Goal: Task Accomplishment & Management: Complete application form

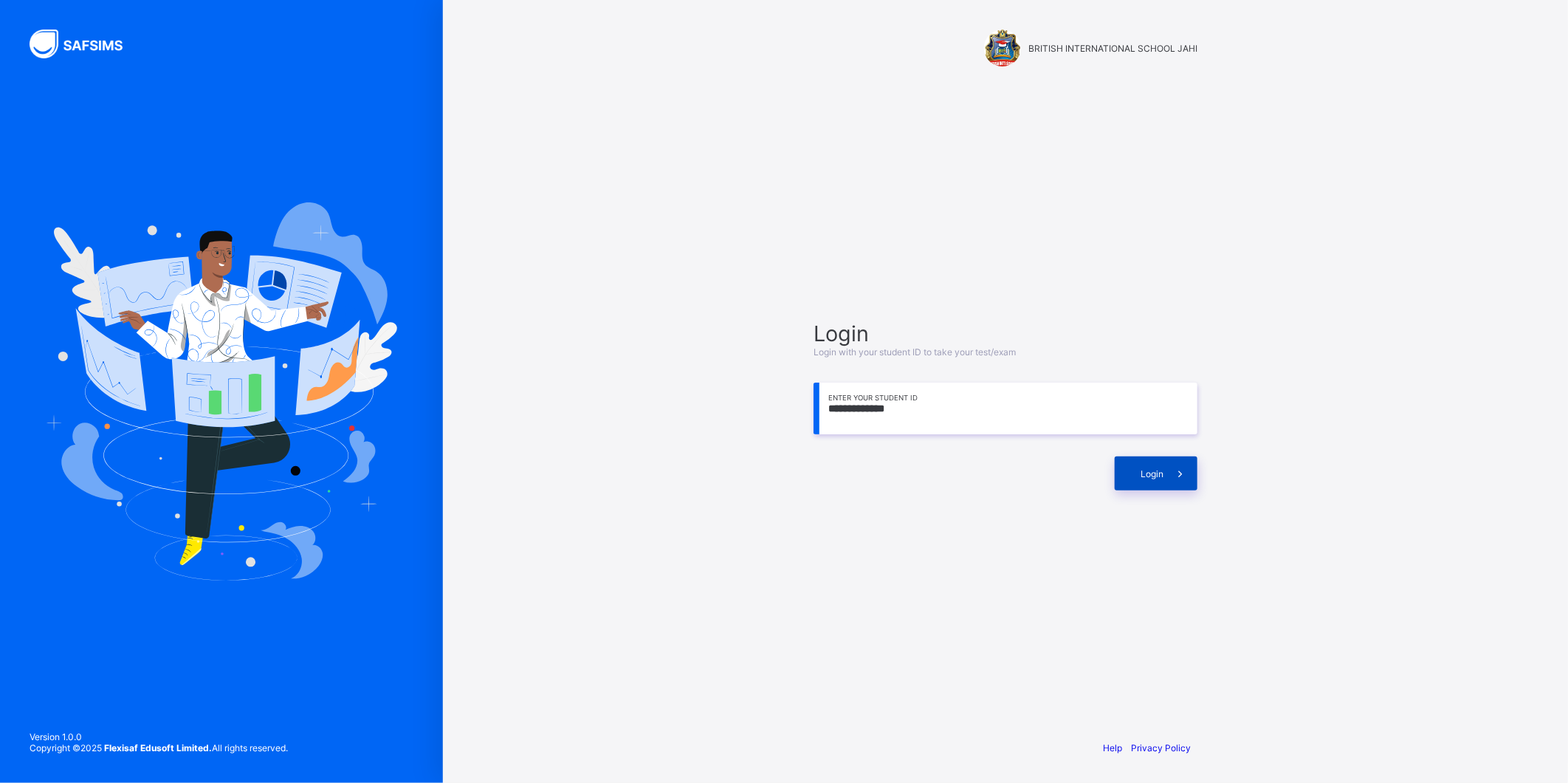
type input "**********"
click at [1136, 467] on div "Login" at bounding box center [1156, 474] width 83 height 34
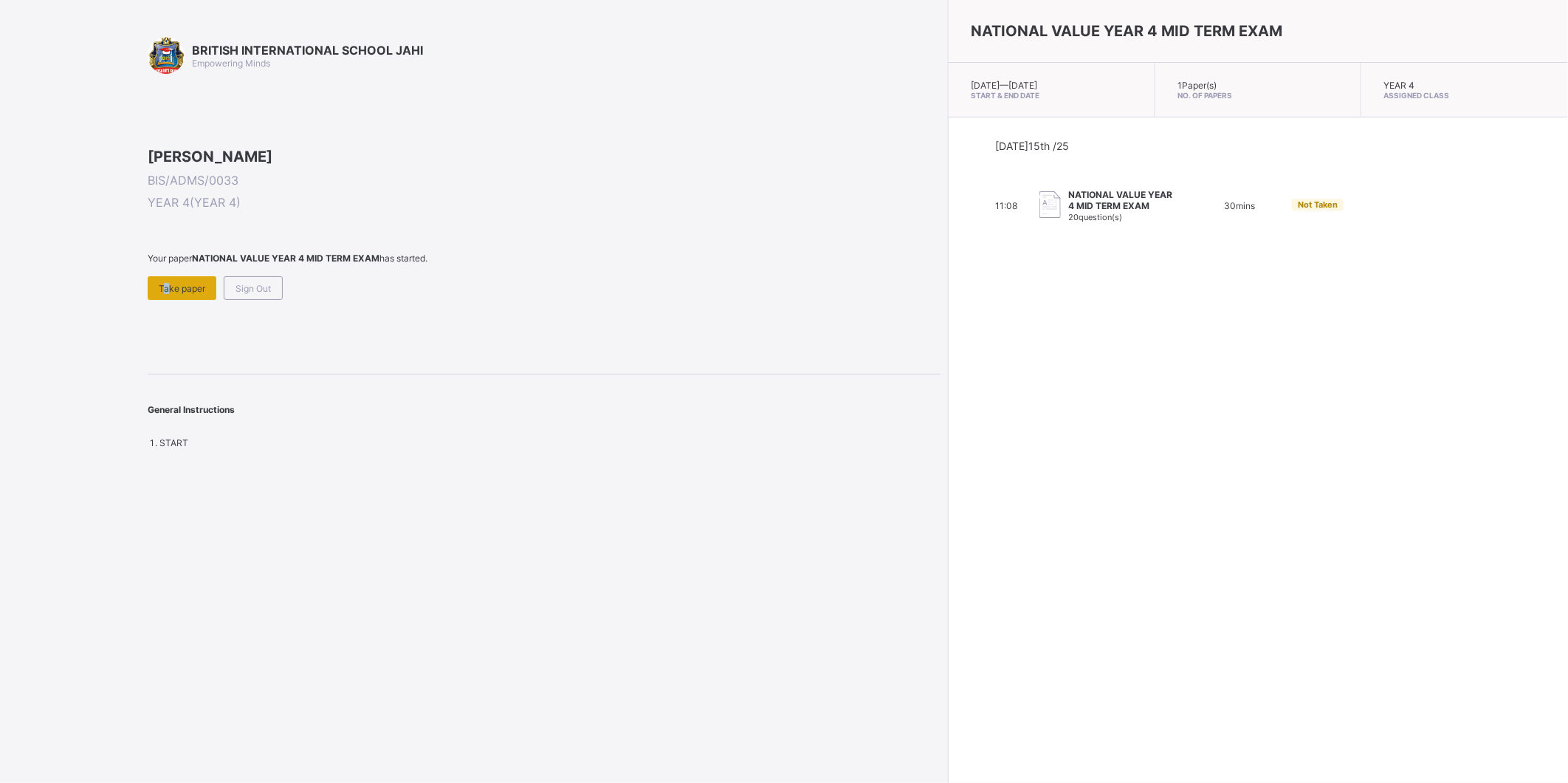
click at [162, 294] on span "Take paper" at bounding box center [182, 289] width 46 height 11
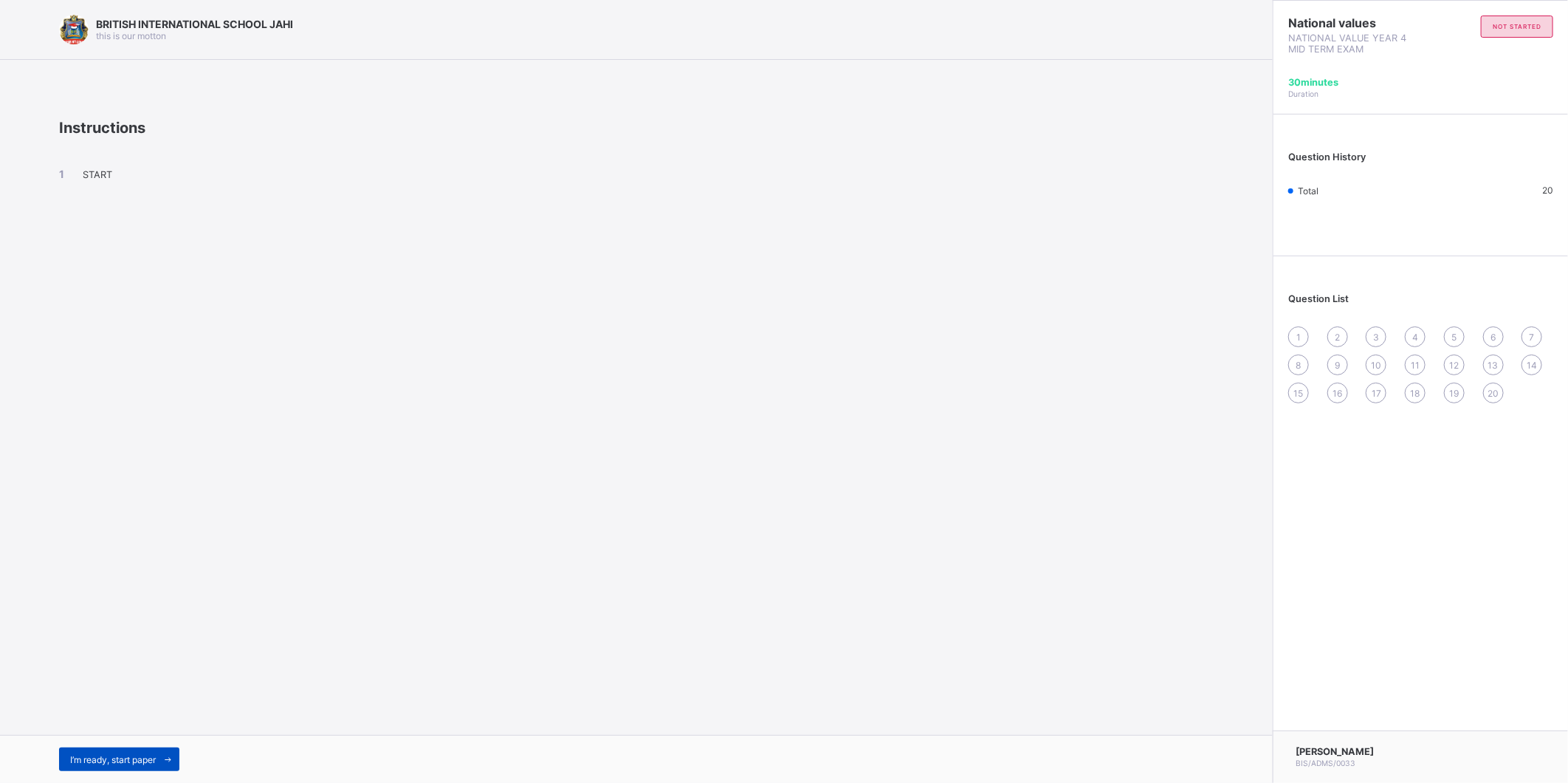
click at [132, 752] on div "I’m ready, start paper" at bounding box center [119, 759] width 121 height 24
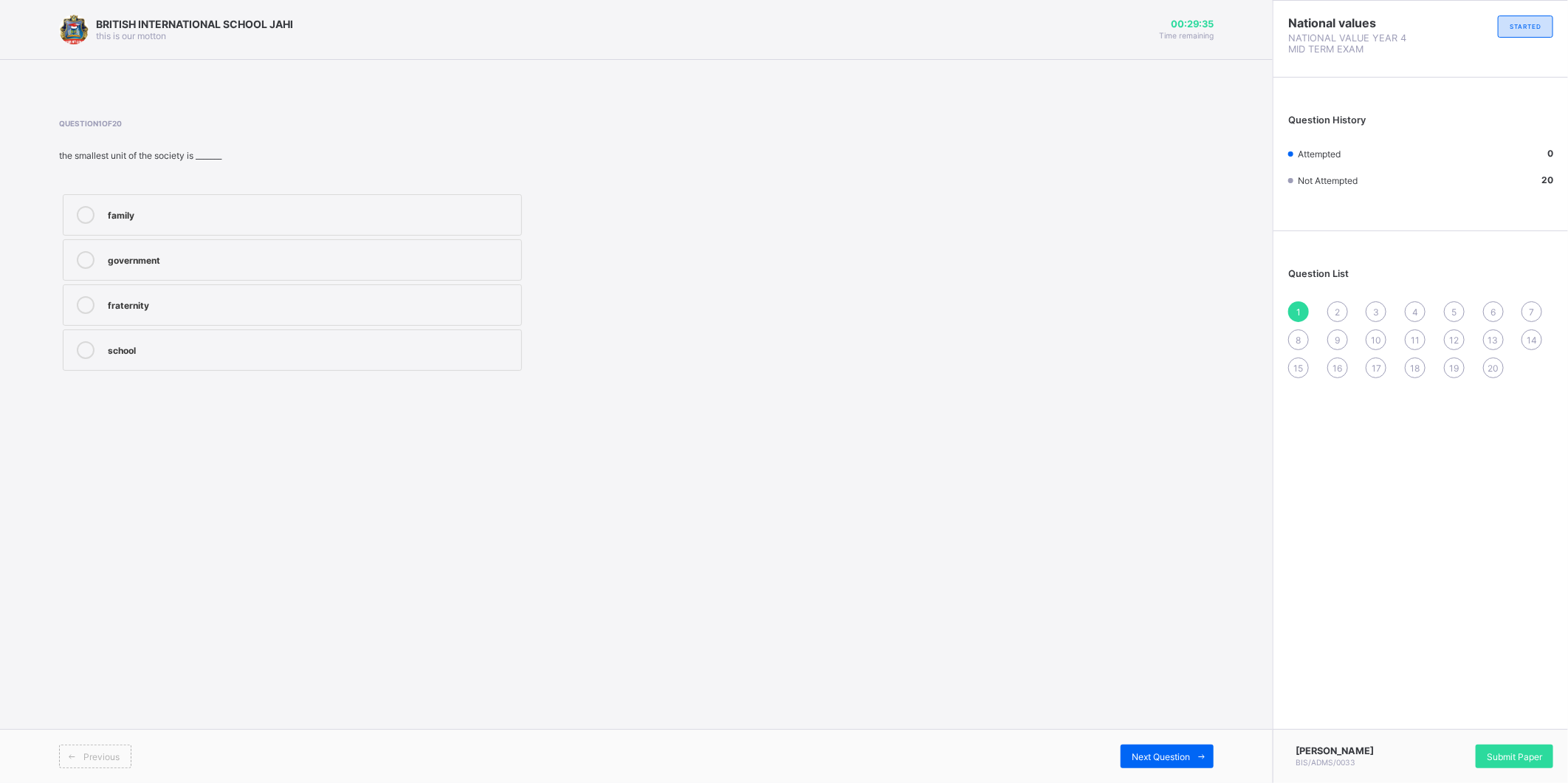
click at [202, 219] on div "family" at bounding box center [310, 213] width 406 height 15
click at [1187, 749] on div "Next Question" at bounding box center [1167, 756] width 93 height 24
click at [241, 220] on div "father and mother" at bounding box center [310, 214] width 406 height 18
click at [1194, 754] on span at bounding box center [1202, 756] width 24 height 24
click at [200, 231] on label "father" at bounding box center [292, 214] width 459 height 41
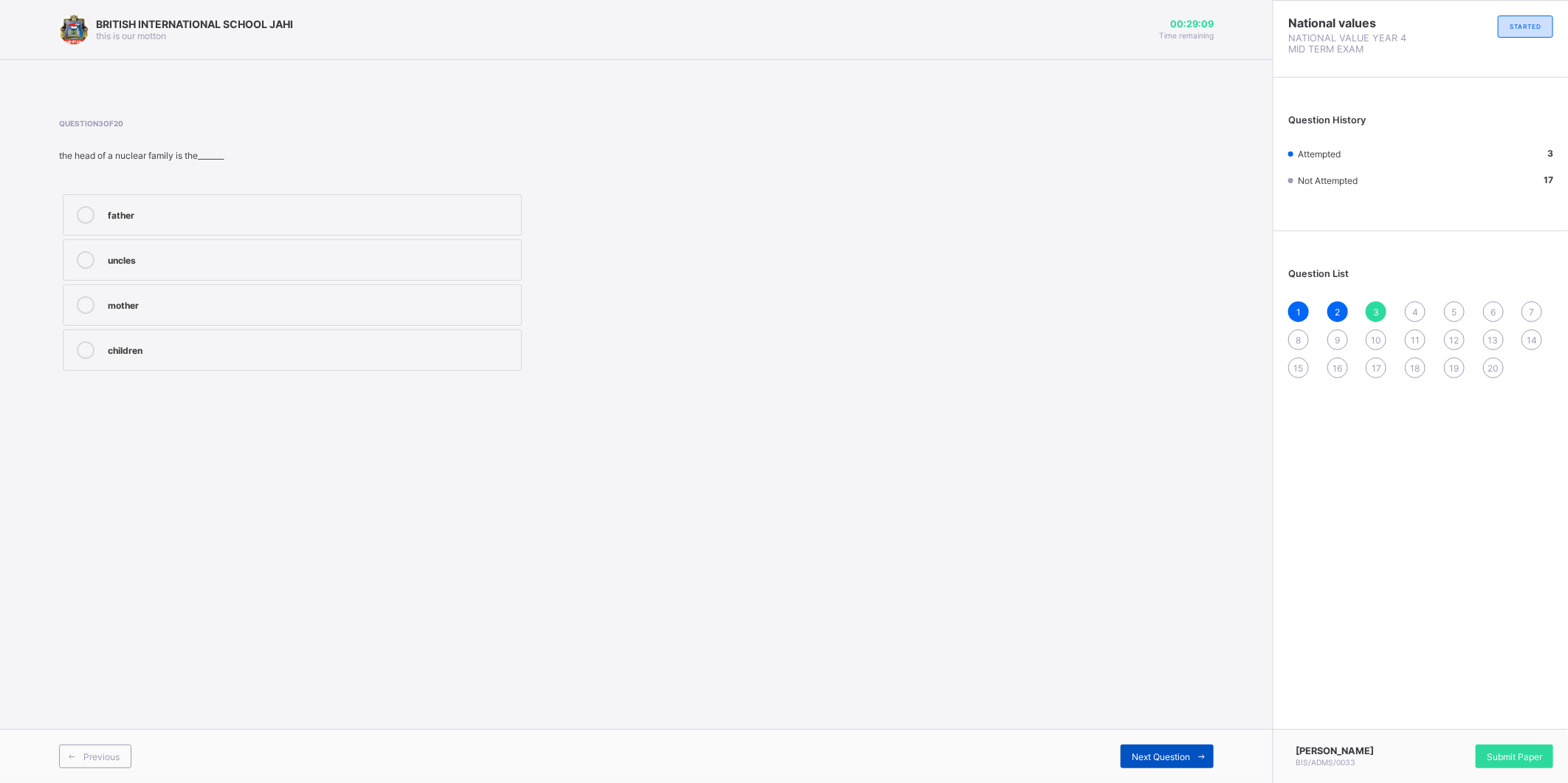
click at [1178, 747] on div "Next Question" at bounding box center [1167, 756] width 93 height 24
click at [188, 350] on div "responsibility" at bounding box center [310, 348] width 406 height 15
click at [1197, 752] on icon at bounding box center [1202, 757] width 11 height 9
click at [237, 294] on label "love and unity" at bounding box center [292, 304] width 459 height 41
click at [1124, 750] on div "Next Question" at bounding box center [1167, 756] width 93 height 24
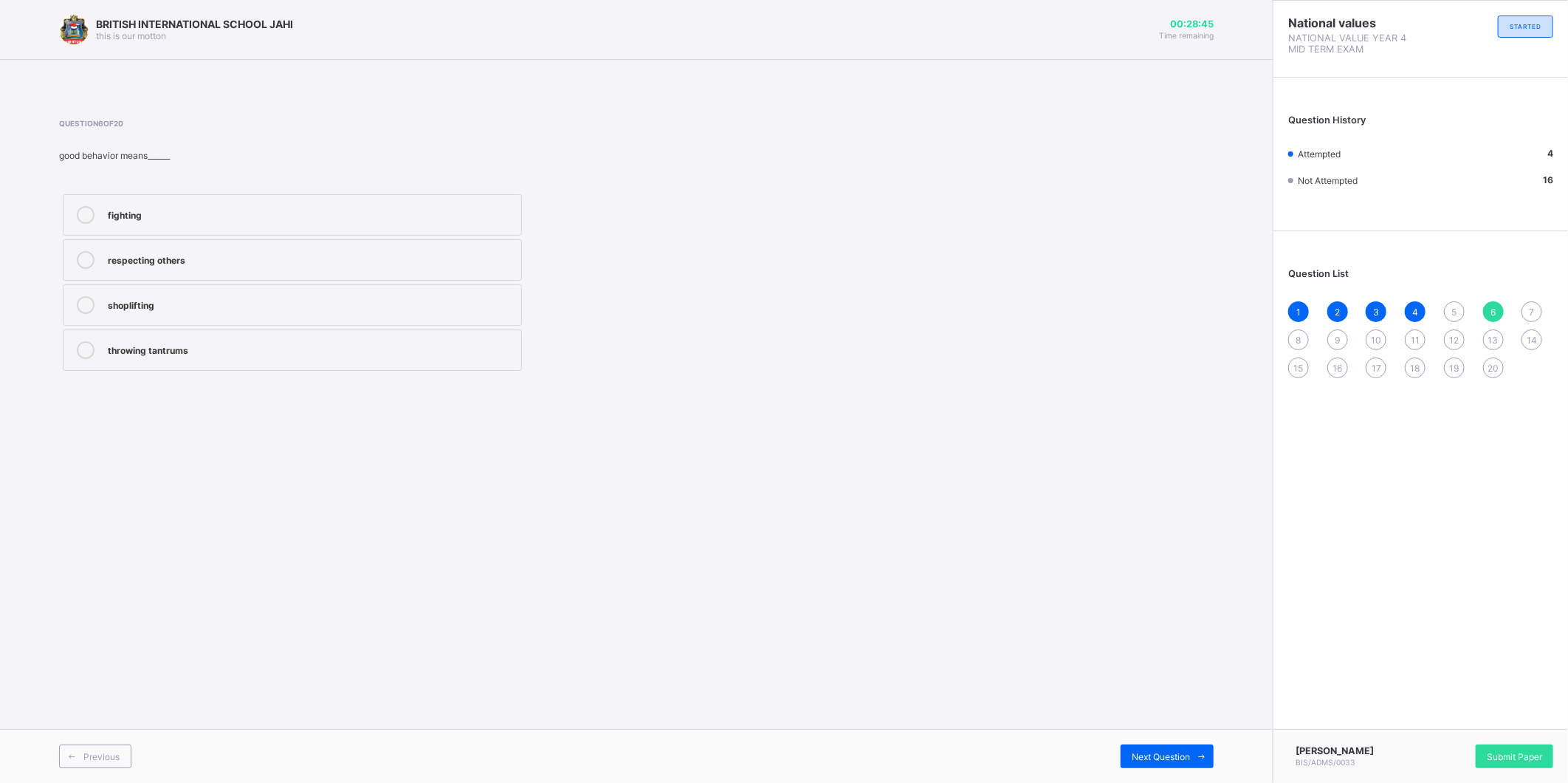
click at [159, 265] on div "respecting others" at bounding box center [310, 258] width 406 height 15
click at [1197, 758] on icon at bounding box center [1202, 757] width 11 height 9
click at [244, 219] on div "Joint family" at bounding box center [310, 213] width 406 height 15
click at [1174, 755] on span "Next Question" at bounding box center [1160, 757] width 58 height 11
click at [407, 349] on div "nuclear family" at bounding box center [310, 348] width 406 height 15
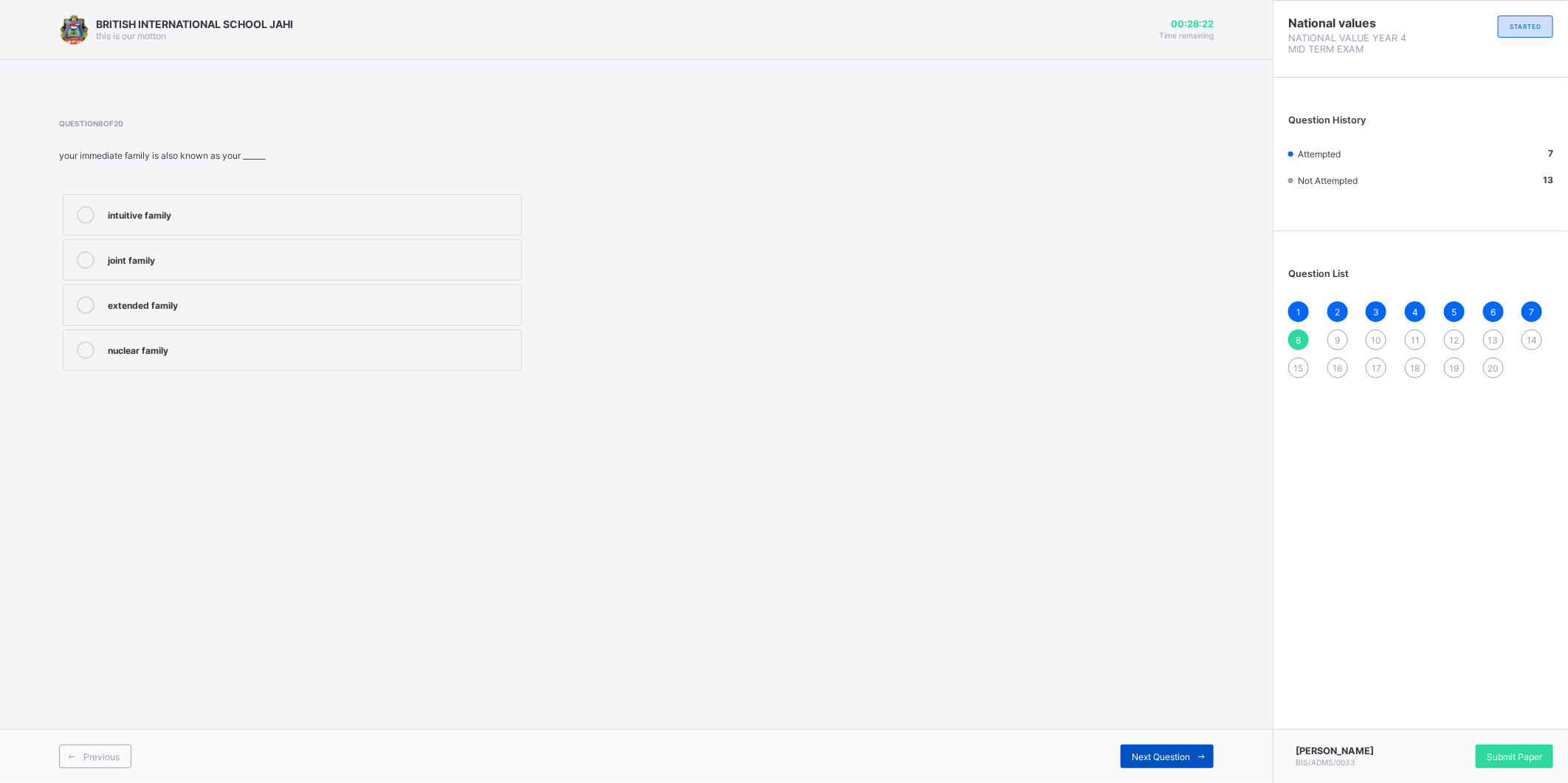
click at [1206, 757] on span at bounding box center [1202, 756] width 24 height 24
click at [167, 292] on label "true" at bounding box center [292, 304] width 459 height 41
click at [1164, 747] on div "Next Question" at bounding box center [1167, 756] width 93 height 24
click at [1340, 344] on span "9" at bounding box center [1337, 340] width 5 height 11
click at [209, 296] on label "true" at bounding box center [292, 304] width 459 height 41
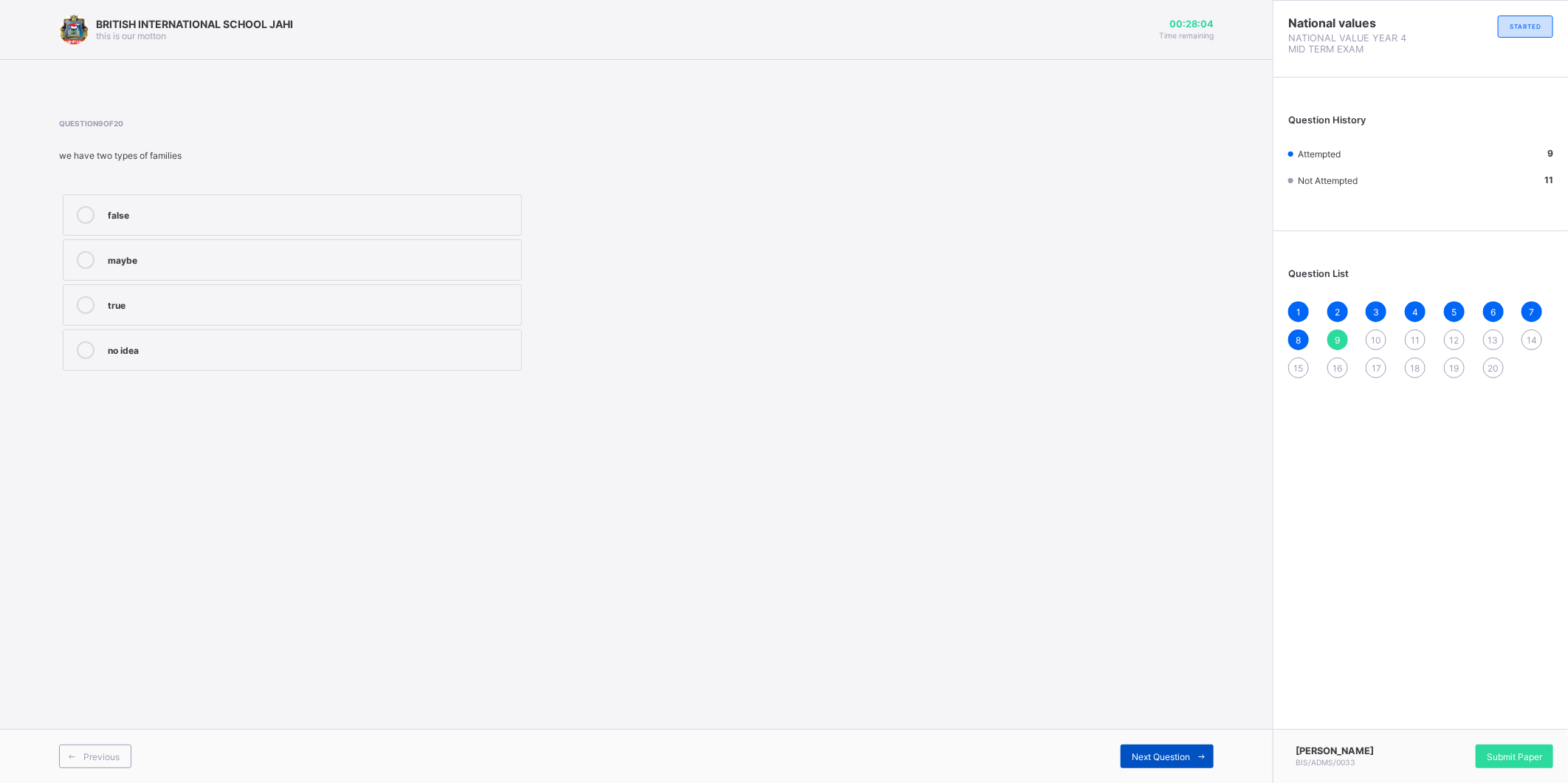
click at [1191, 754] on span at bounding box center [1202, 756] width 24 height 24
drag, startPoint x: 219, startPoint y: 342, endPoint x: 224, endPoint y: 347, distance: 7.1
click at [224, 347] on div "A family" at bounding box center [310, 348] width 406 height 15
click at [1184, 757] on span "Next Question" at bounding box center [1160, 757] width 58 height 11
click at [406, 203] on label "man, people and the things around him" at bounding box center [292, 214] width 459 height 41
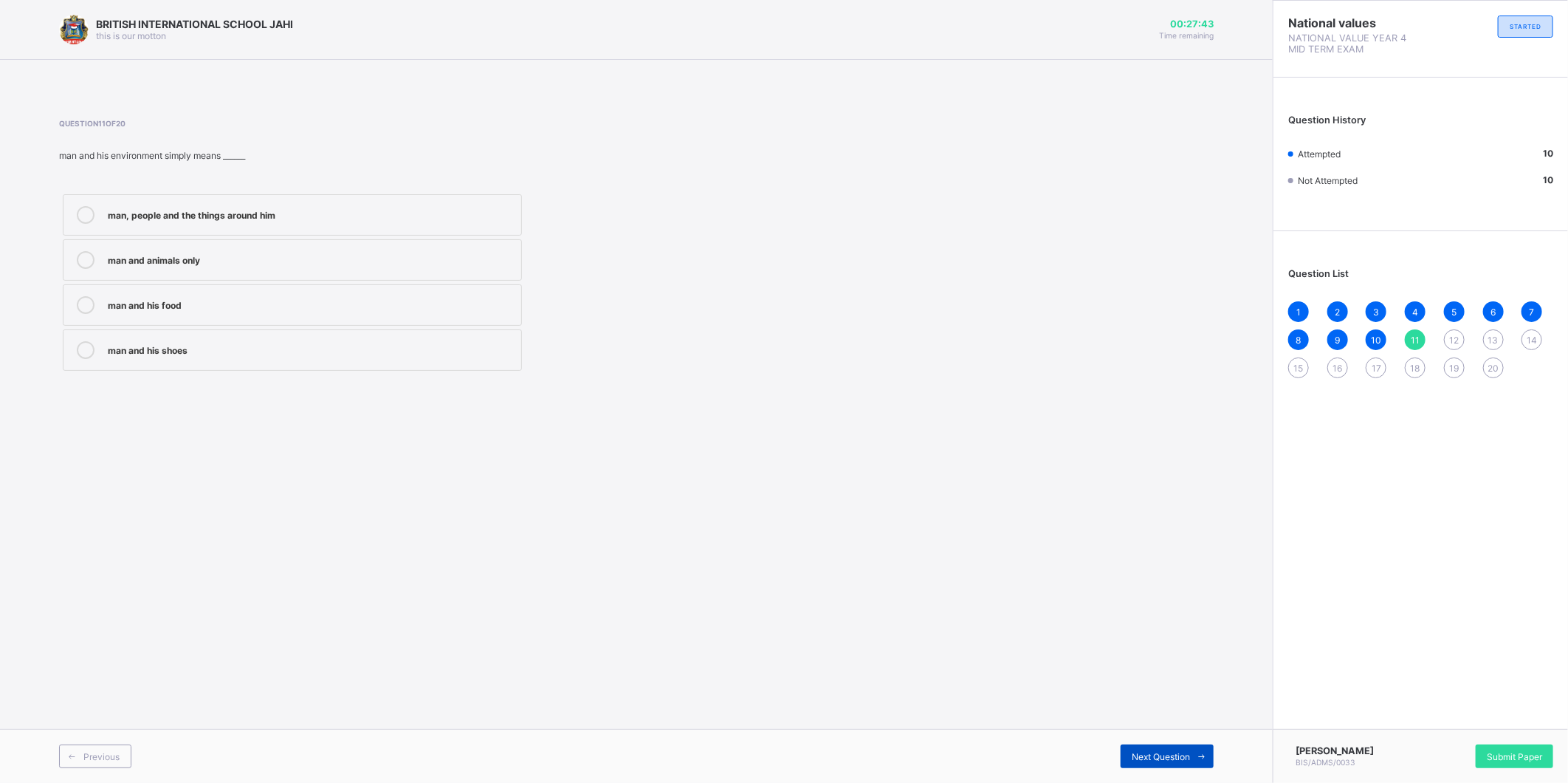
click at [1177, 754] on span "Next Question" at bounding box center [1160, 757] width 58 height 11
click at [370, 251] on div "family tree" at bounding box center [310, 258] width 406 height 15
click at [1154, 744] on div "Next Question" at bounding box center [1167, 756] width 93 height 24
click at [1416, 336] on span "11" at bounding box center [1415, 340] width 9 height 11
click at [363, 200] on label "man, people and the things around him" at bounding box center [292, 214] width 459 height 41
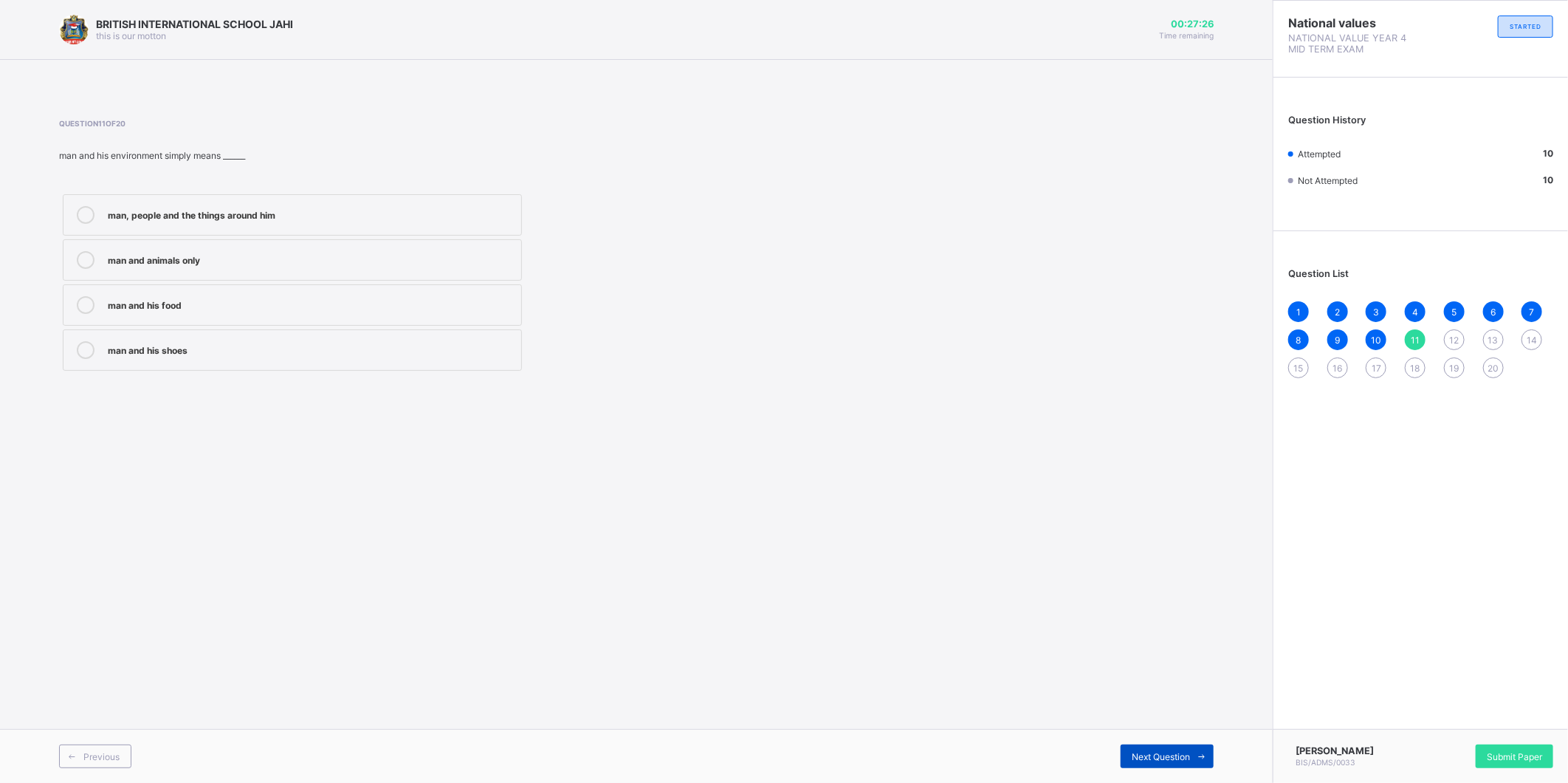
click at [1191, 755] on span at bounding box center [1202, 756] width 24 height 24
click at [385, 244] on label "family tree" at bounding box center [292, 259] width 459 height 41
click at [1179, 769] on div "Previous Next Question" at bounding box center [637, 756] width 1273 height 54
click at [1179, 734] on div "Previous Next Question" at bounding box center [637, 756] width 1273 height 54
click at [1191, 755] on span at bounding box center [1202, 756] width 24 height 24
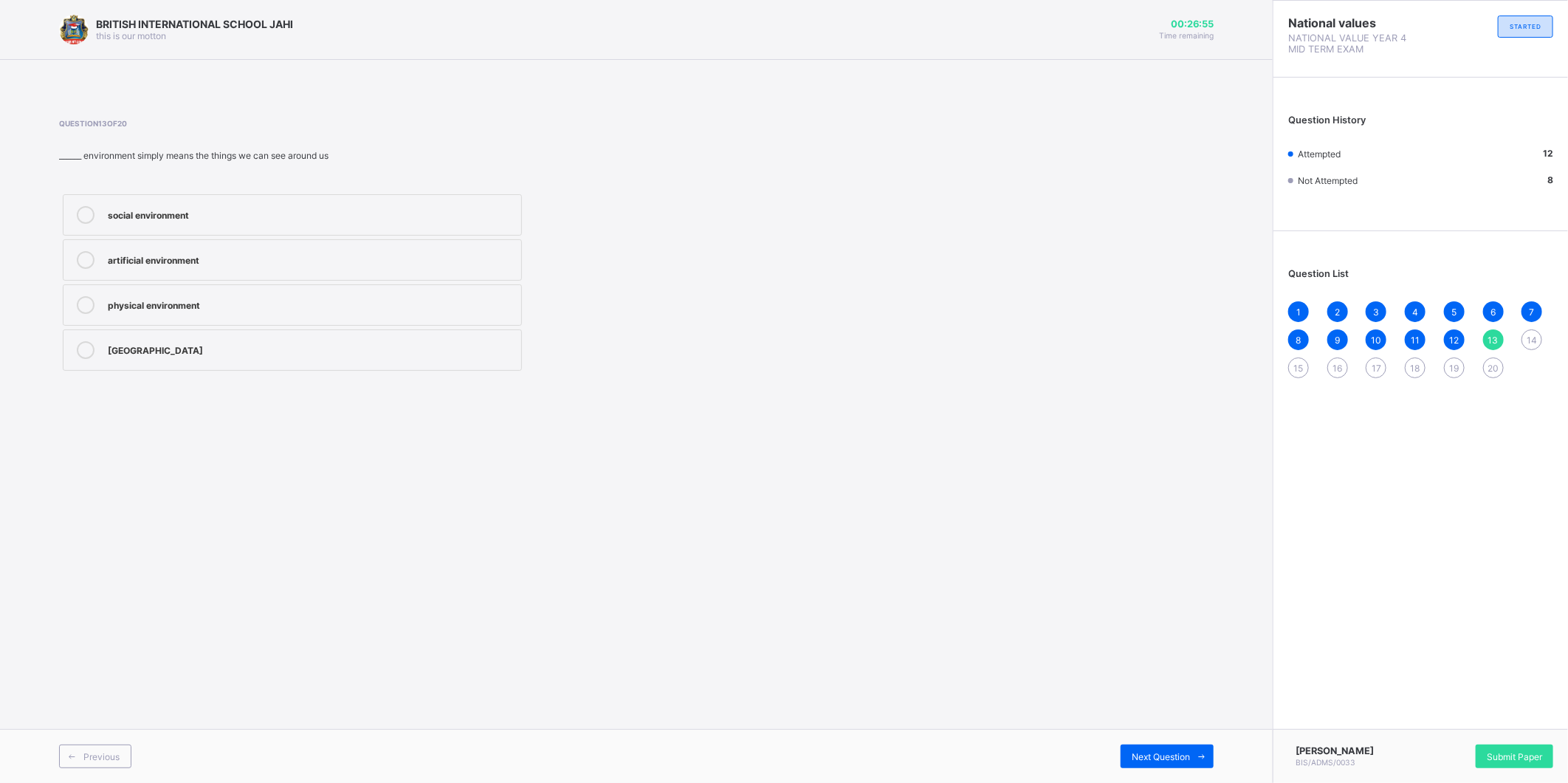
click at [283, 217] on div "social environment" at bounding box center [310, 213] width 406 height 15
click at [1177, 762] on div "Next Question" at bounding box center [1167, 756] width 93 height 24
click at [489, 217] on div "interacting with others" at bounding box center [310, 213] width 406 height 15
click at [1193, 752] on span at bounding box center [1202, 756] width 24 height 24
click at [1525, 337] on div "14" at bounding box center [1532, 340] width 21 height 21
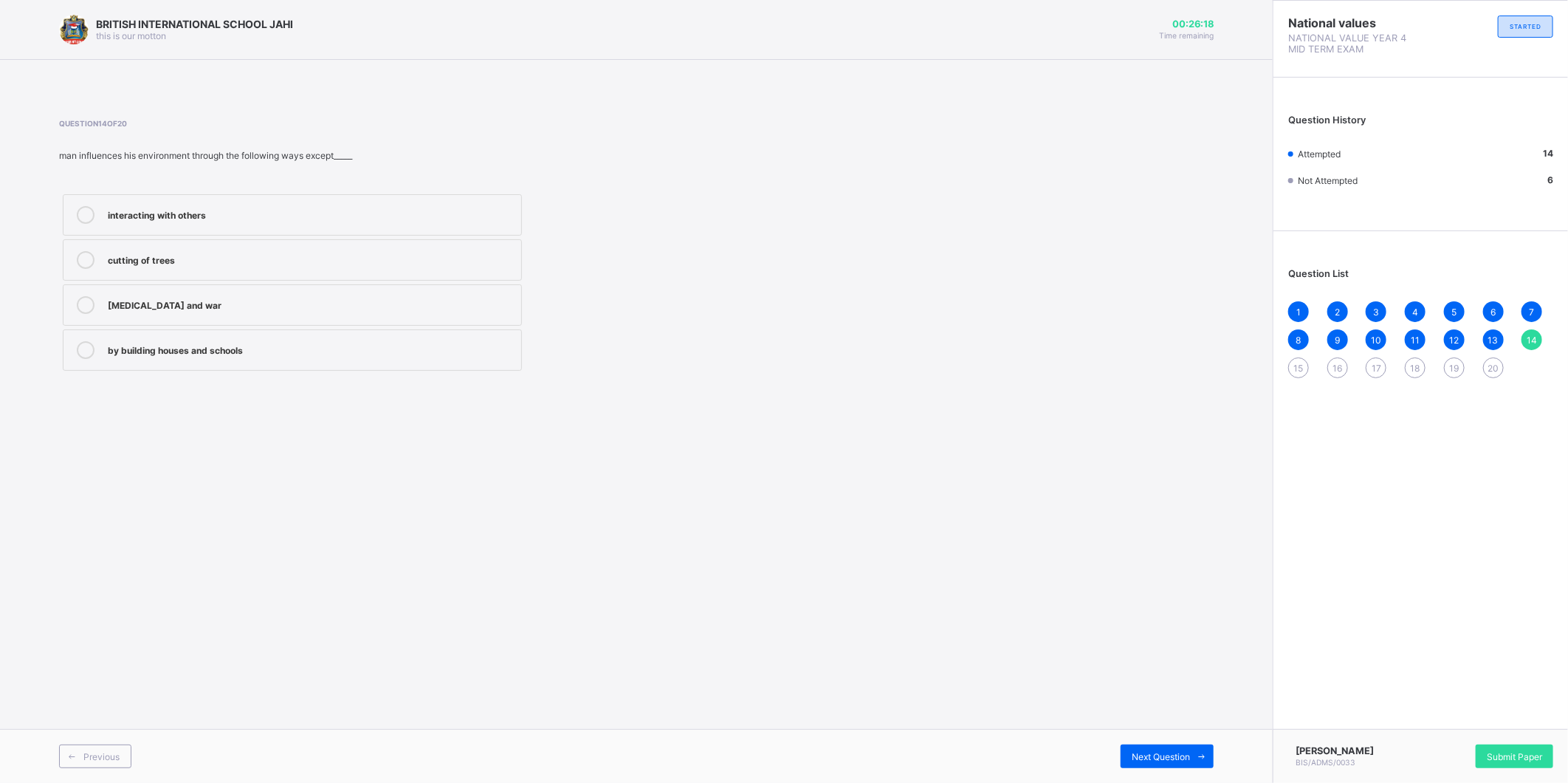
click at [1293, 358] on div "15" at bounding box center [1299, 368] width 21 height 21
drag, startPoint x: 473, startPoint y: 255, endPoint x: 481, endPoint y: 260, distance: 9.4
click at [475, 255] on div "Social environment" at bounding box center [310, 258] width 406 height 15
click at [1163, 739] on div "Previous Next Question" at bounding box center [637, 756] width 1273 height 54
click at [1154, 752] on span "Next Question" at bounding box center [1160, 757] width 58 height 11
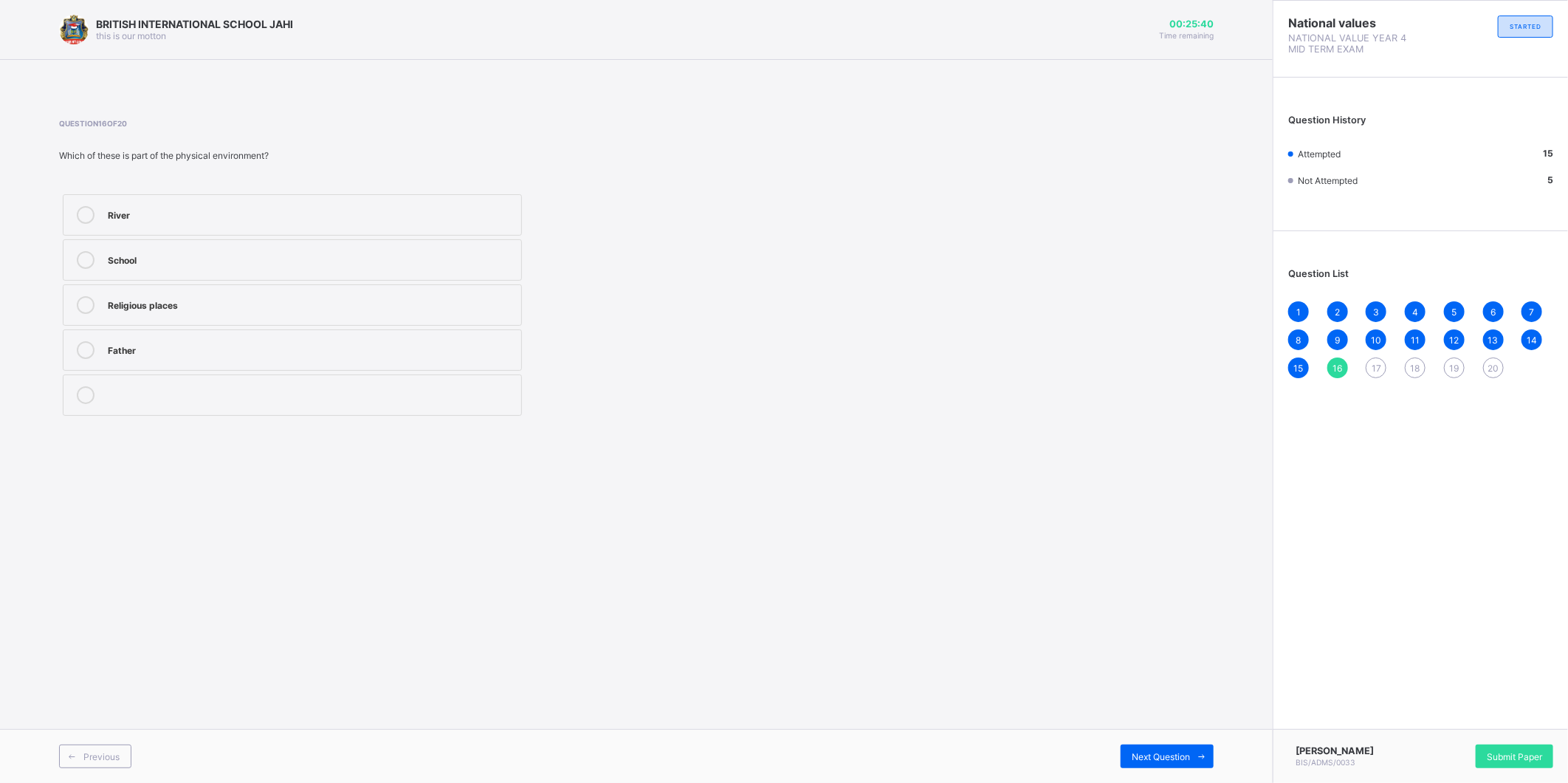
click at [321, 217] on div "River" at bounding box center [310, 213] width 406 height 15
click at [1128, 759] on div "Next Question" at bounding box center [1167, 756] width 93 height 24
click at [255, 344] on div "To get food, water, and shelter" at bounding box center [310, 348] width 406 height 15
click at [1142, 754] on span "Next Question" at bounding box center [1160, 757] width 58 height 11
click at [266, 275] on label "river, mountains, valleys, ocean, and forest" at bounding box center [292, 259] width 459 height 41
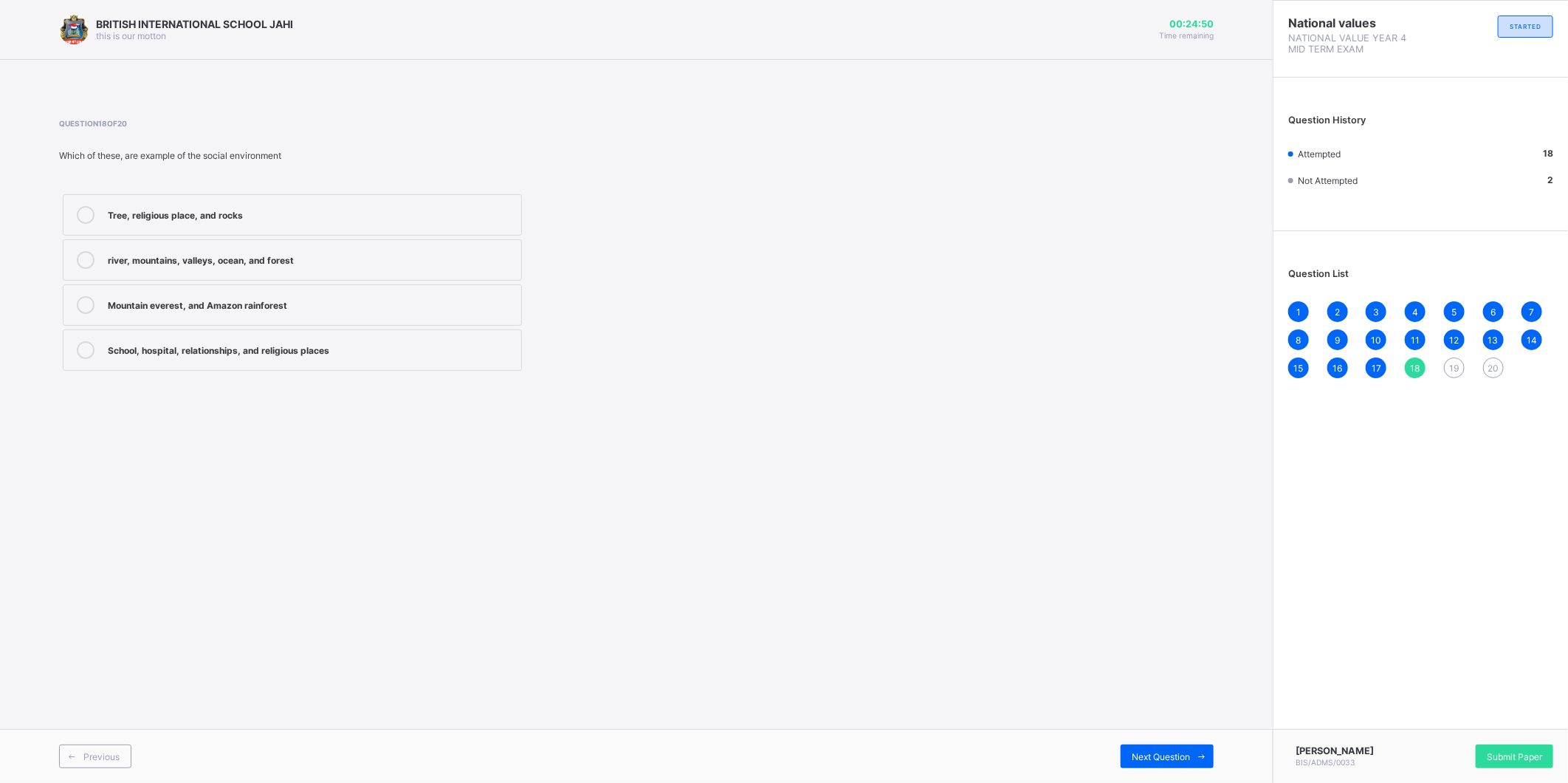
click at [445, 353] on div "School, hospital, relationships, and religious places" at bounding box center [310, 348] width 406 height 15
click at [1155, 741] on div "Previous Next Question" at bounding box center [637, 756] width 1273 height 54
click at [1201, 752] on icon at bounding box center [1202, 757] width 11 height 9
click at [241, 304] on div "An environment" at bounding box center [310, 303] width 406 height 15
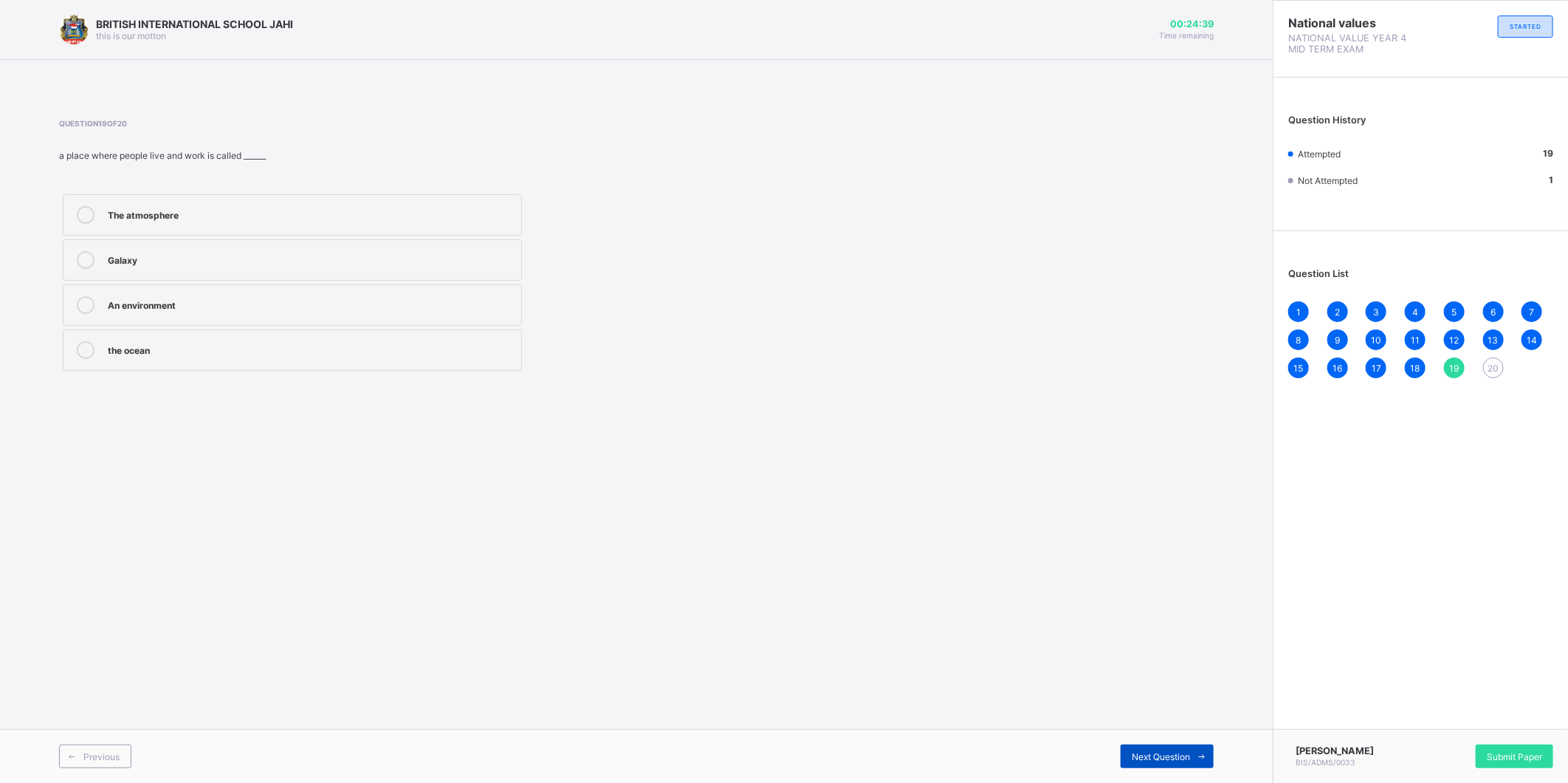
click at [1174, 757] on span "Next Question" at bounding box center [1160, 757] width 58 height 11
click at [209, 296] on div "social studies" at bounding box center [310, 303] width 406 height 15
click at [1488, 744] on div "Submit Paper" at bounding box center [1515, 756] width 77 height 24
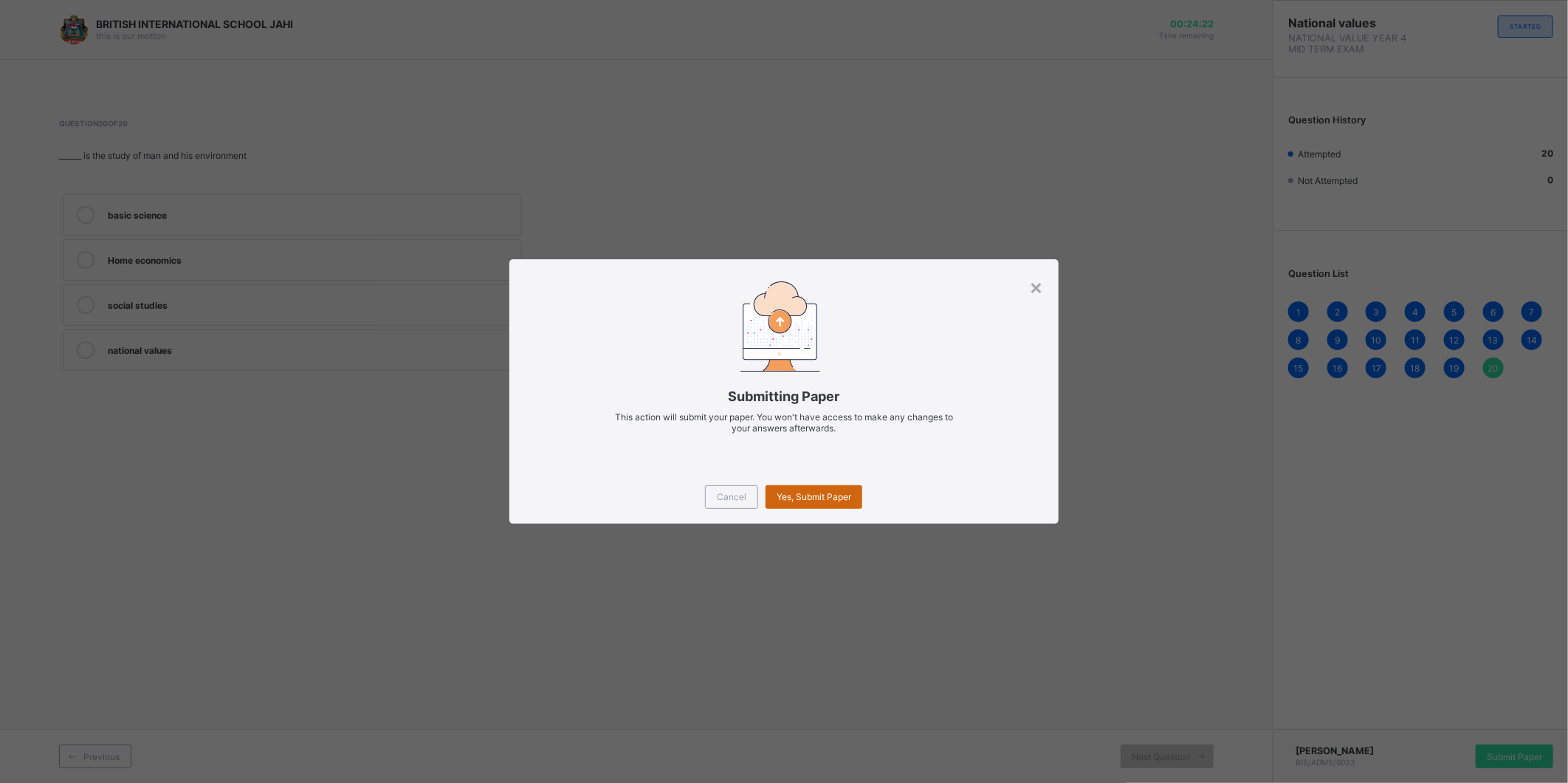
click at [822, 487] on div "Yes, Submit Paper" at bounding box center [814, 497] width 97 height 24
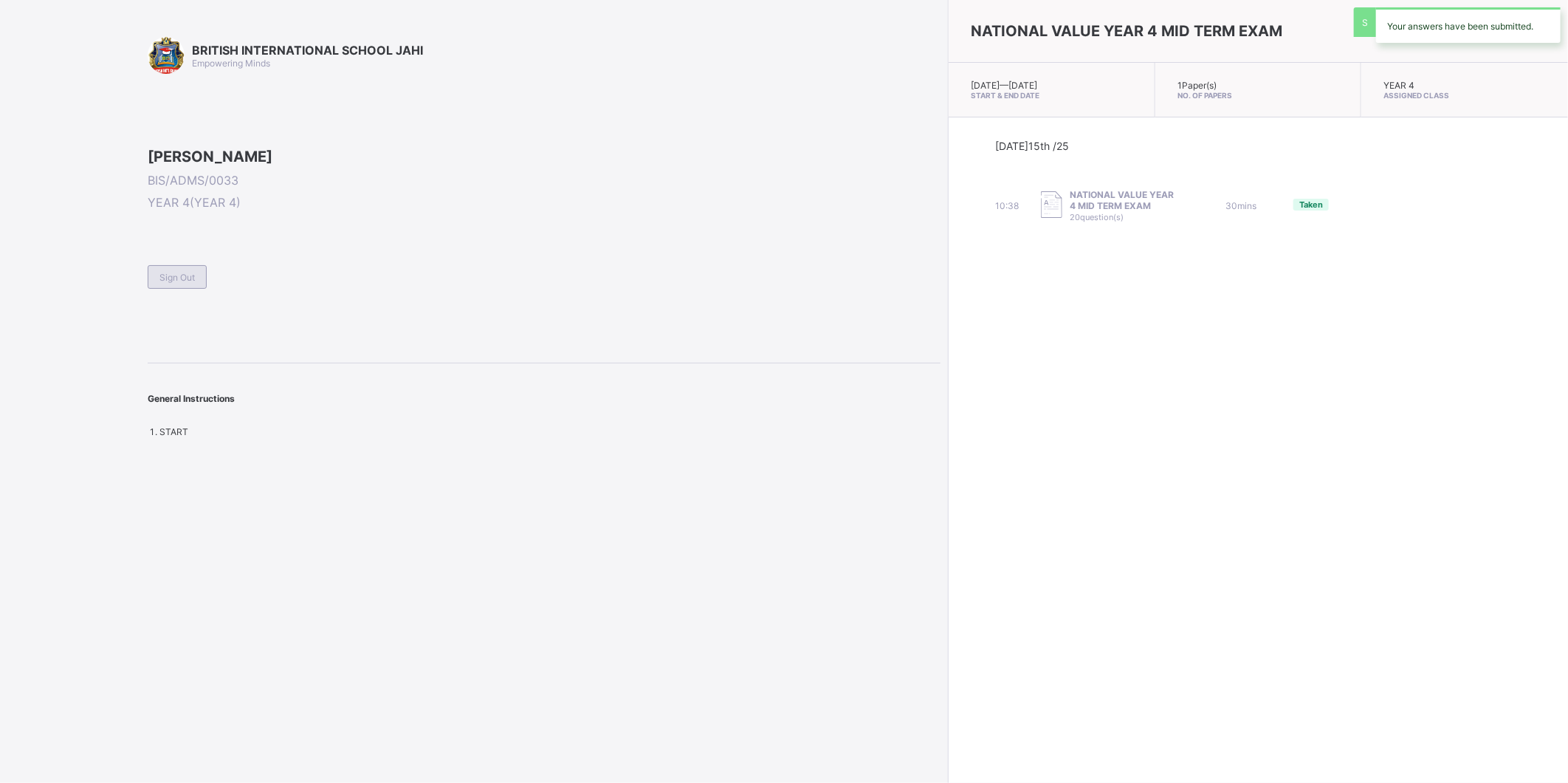
click at [193, 283] on span "Sign Out" at bounding box center [177, 277] width 36 height 11
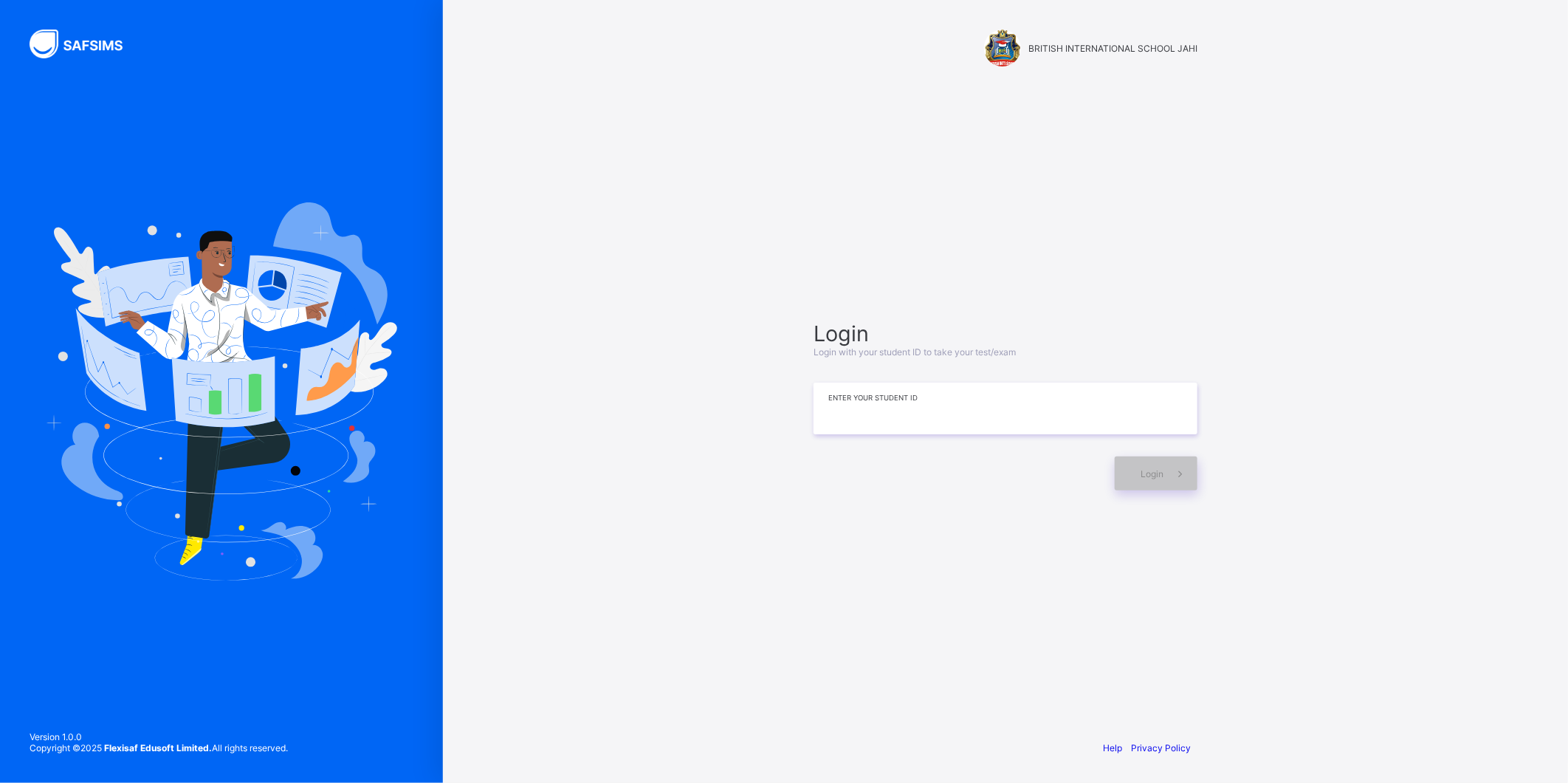
click at [895, 404] on input at bounding box center [1006, 408] width 384 height 52
type input "**********"
click at [1156, 465] on div "Login" at bounding box center [1156, 474] width 83 height 34
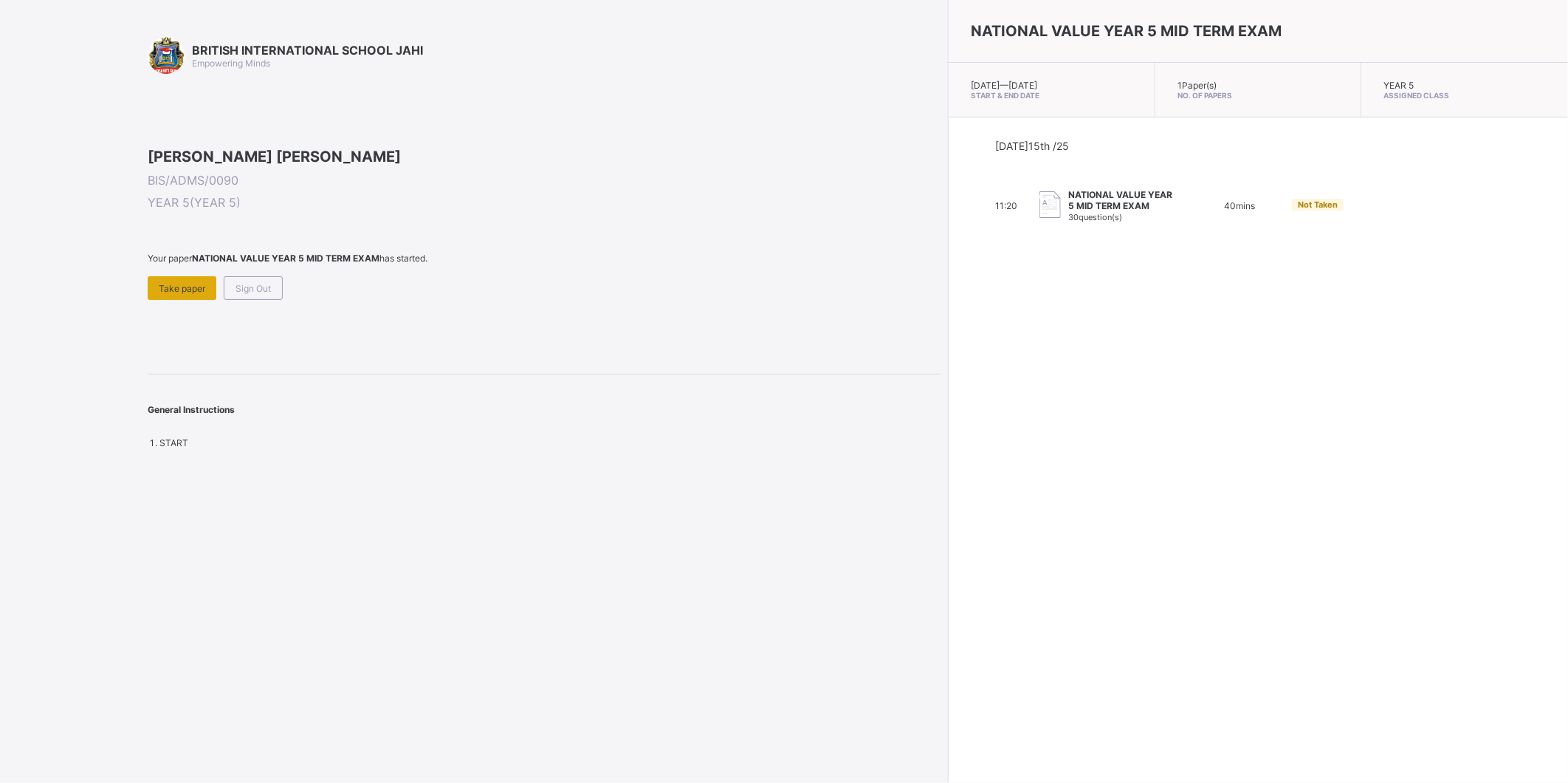
click at [179, 294] on span "Take paper" at bounding box center [182, 289] width 46 height 11
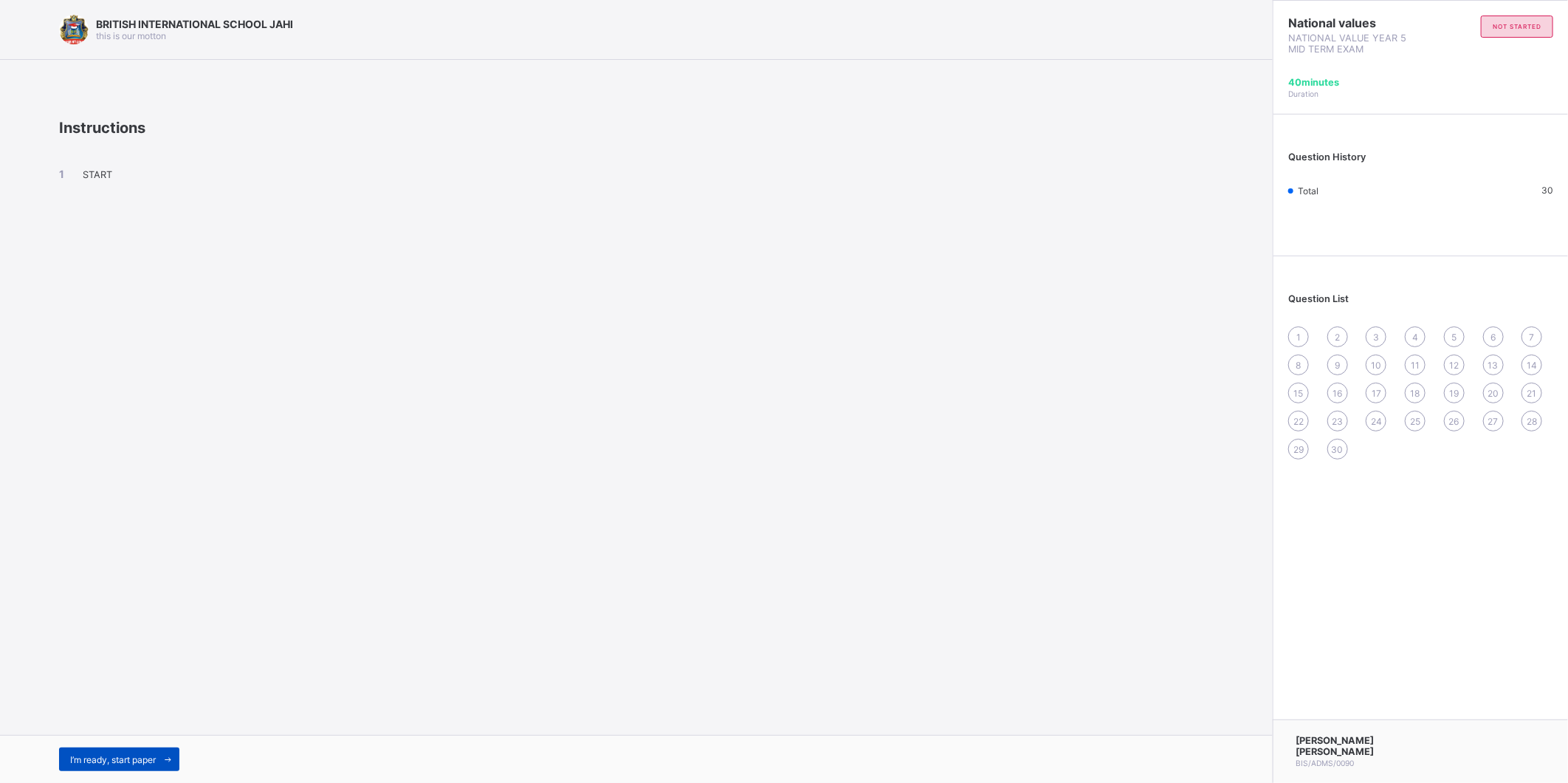
click at [172, 755] on icon at bounding box center [168, 760] width 11 height 9
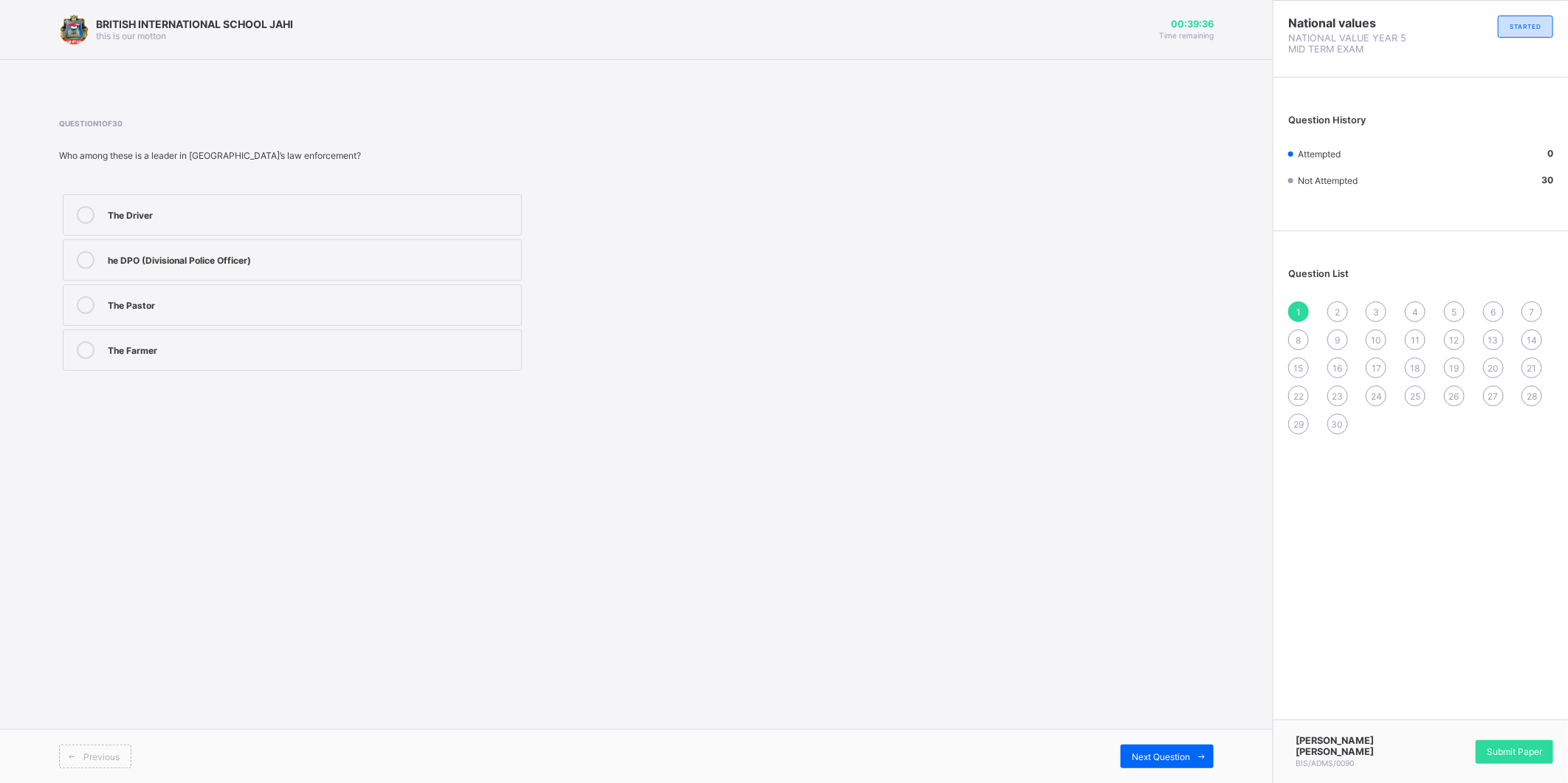
click at [214, 269] on label "he DPO (Divisional Police Officer)" at bounding box center [292, 259] width 459 height 41
click at [1152, 750] on div "Next Question" at bounding box center [1167, 756] width 93 height 24
click at [289, 296] on label "Religious leadership" at bounding box center [292, 304] width 459 height 41
click at [1174, 749] on div "Next Question" at bounding box center [1167, 756] width 93 height 24
click at [196, 221] on div "The President" at bounding box center [310, 214] width 406 height 18
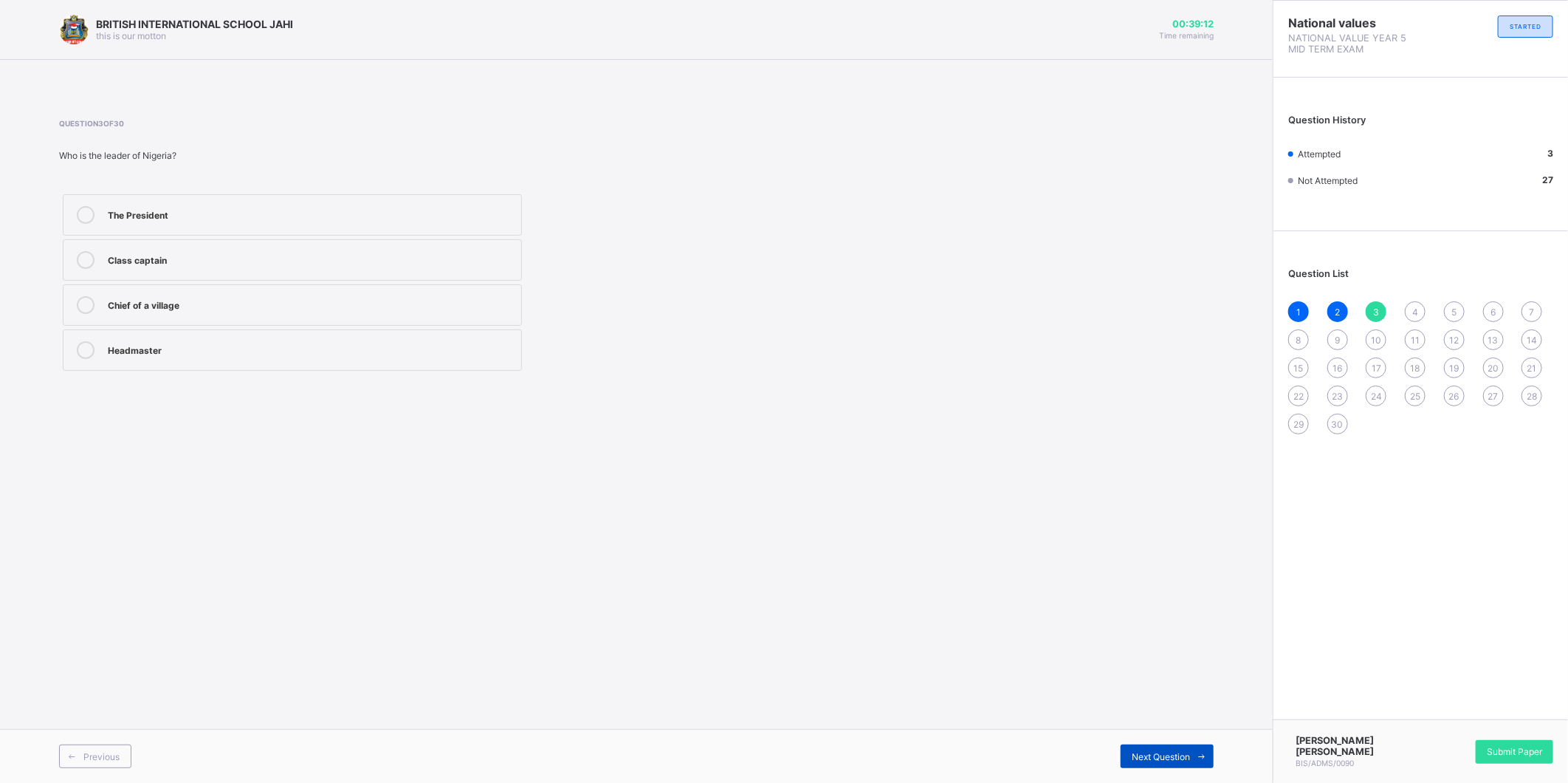
click at [1156, 751] on span "Next Question" at bounding box center [1160, 757] width 58 height 11
click at [325, 350] on div "Democratic" at bounding box center [310, 348] width 406 height 15
drag, startPoint x: 1187, startPoint y: 755, endPoint x: 1180, endPoint y: 733, distance: 23.1
click at [1187, 755] on span "Next Question" at bounding box center [1160, 757] width 58 height 11
click at [395, 344] on div "The Village Chief" at bounding box center [310, 348] width 406 height 15
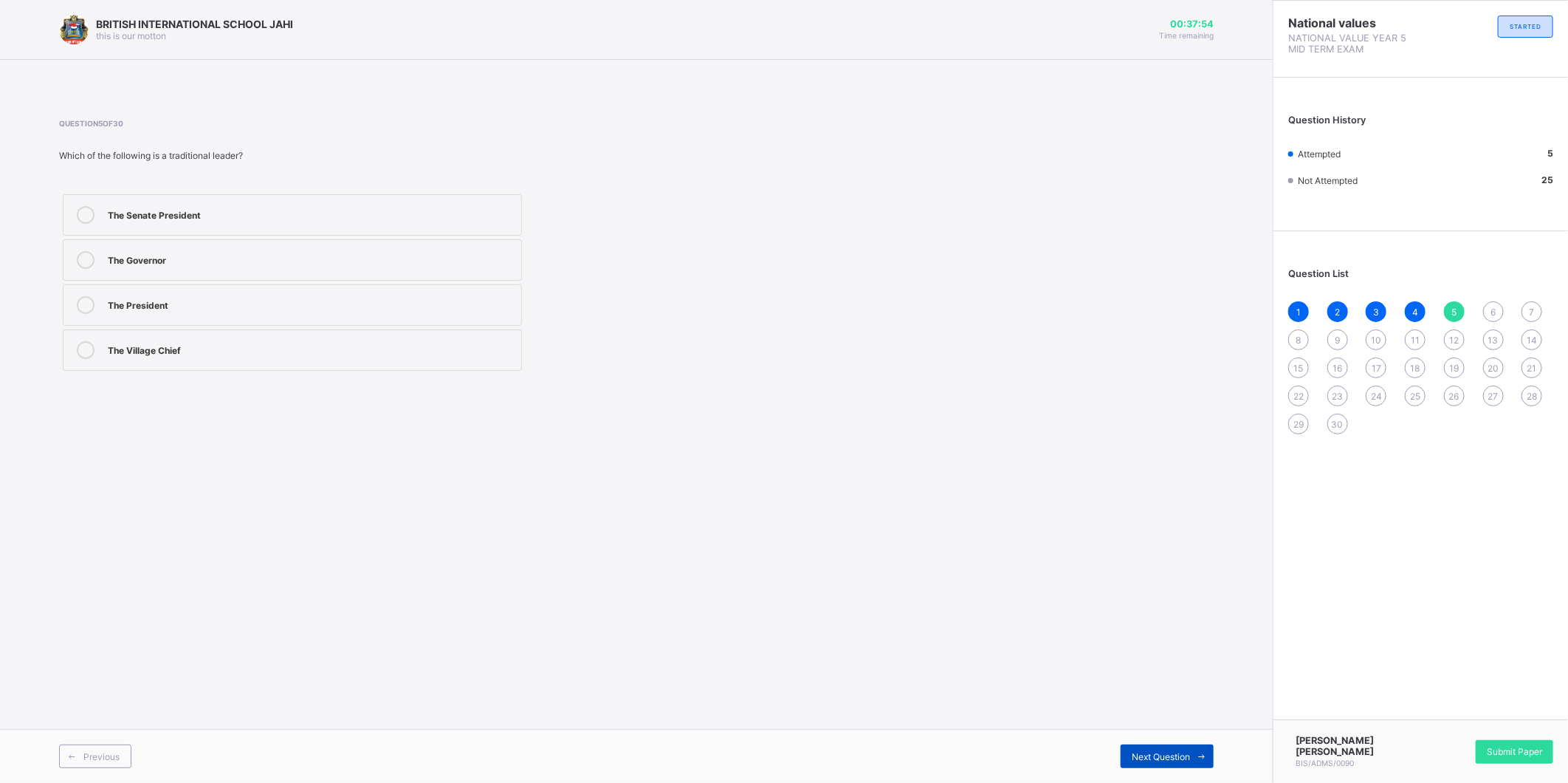
click at [1177, 757] on span "Next Question" at bounding box center [1160, 757] width 58 height 11
click at [272, 209] on div "allows others to share ideas" at bounding box center [310, 213] width 406 height 15
click at [1161, 747] on div "Next Question" at bounding box center [1167, 756] width 93 height 24
click at [1486, 307] on div "6" at bounding box center [1494, 311] width 21 height 21
click at [396, 219] on div "allows others to share ideas" at bounding box center [310, 213] width 406 height 15
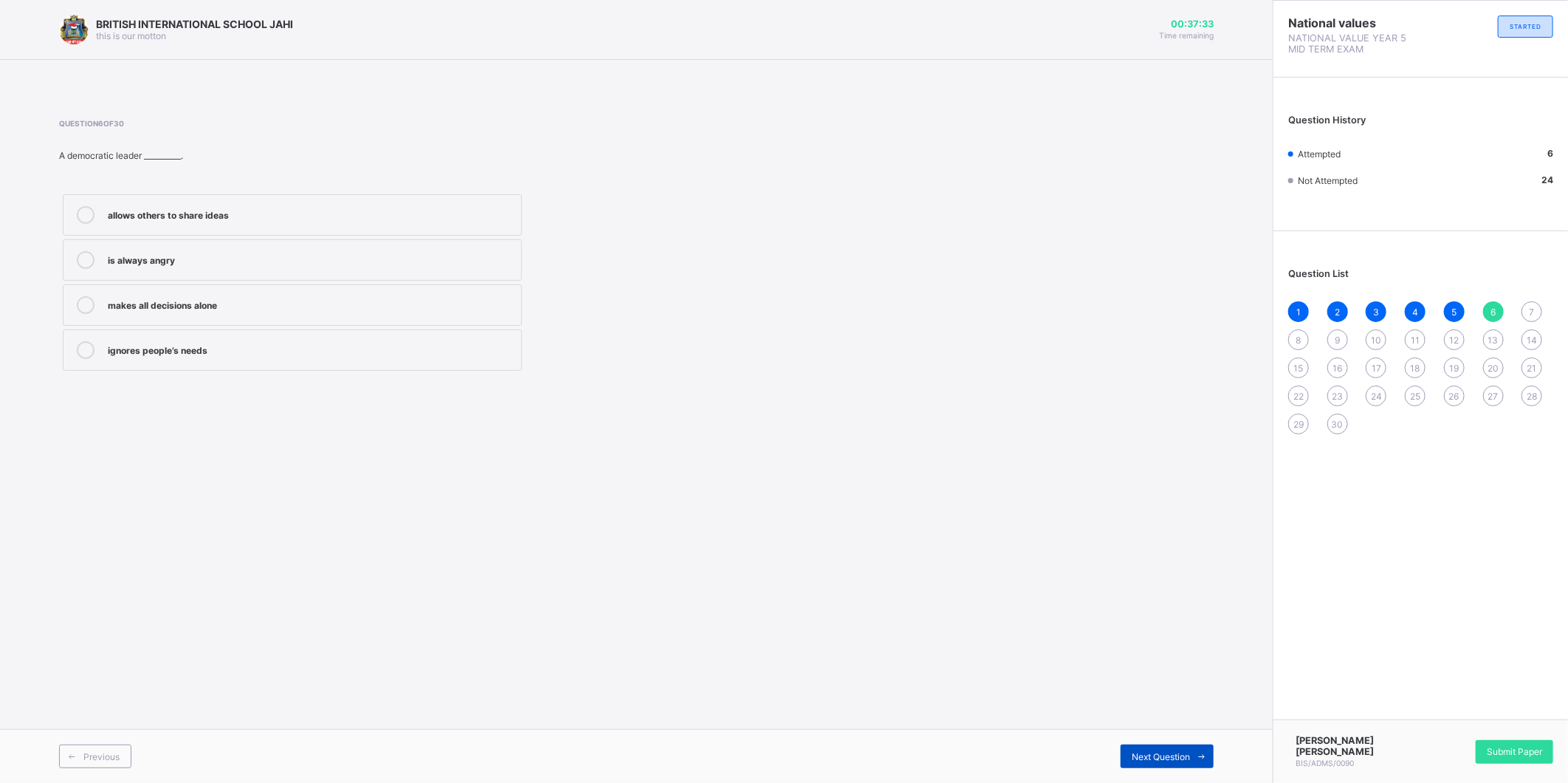
click at [1145, 752] on span "Next Question" at bounding box center [1160, 757] width 58 height 11
click at [293, 213] on div "Democratic leadership" at bounding box center [310, 213] width 406 height 15
click at [1184, 752] on span "Next Question" at bounding box center [1160, 757] width 58 height 11
click at [489, 341] on label "Courage" at bounding box center [292, 350] width 459 height 41
click at [1177, 750] on div "Next Question" at bounding box center [1167, 756] width 93 height 24
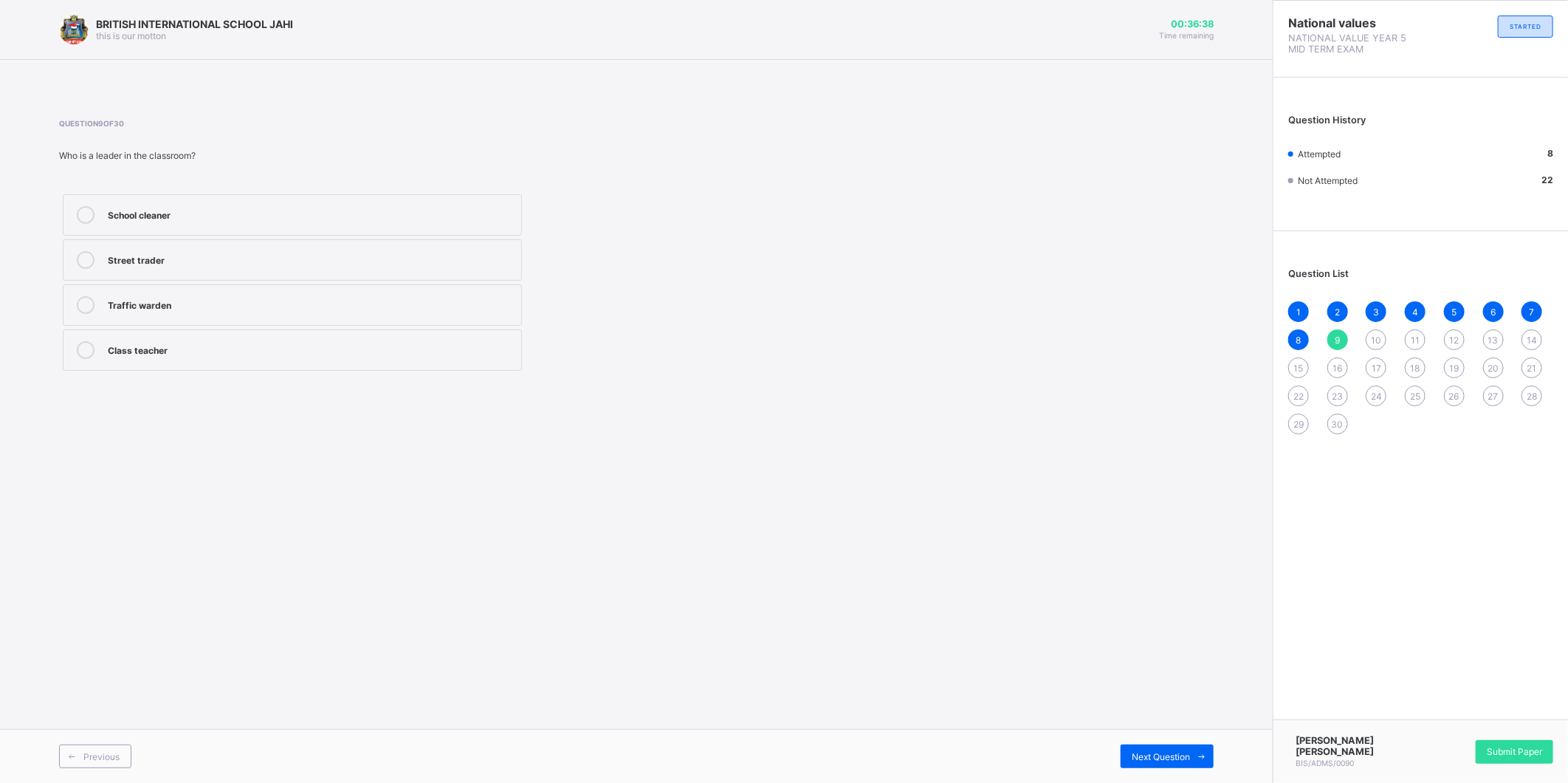
click at [321, 346] on div "Class teacher" at bounding box center [310, 348] width 406 height 15
drag, startPoint x: 1177, startPoint y: 752, endPoint x: 1176, endPoint y: 744, distance: 8.1
click at [1177, 752] on span "Next Question" at bounding box center [1160, 757] width 58 height 11
click at [308, 257] on div "caring and honest" at bounding box center [310, 258] width 406 height 15
click at [1129, 749] on div "Next Question" at bounding box center [1167, 756] width 93 height 24
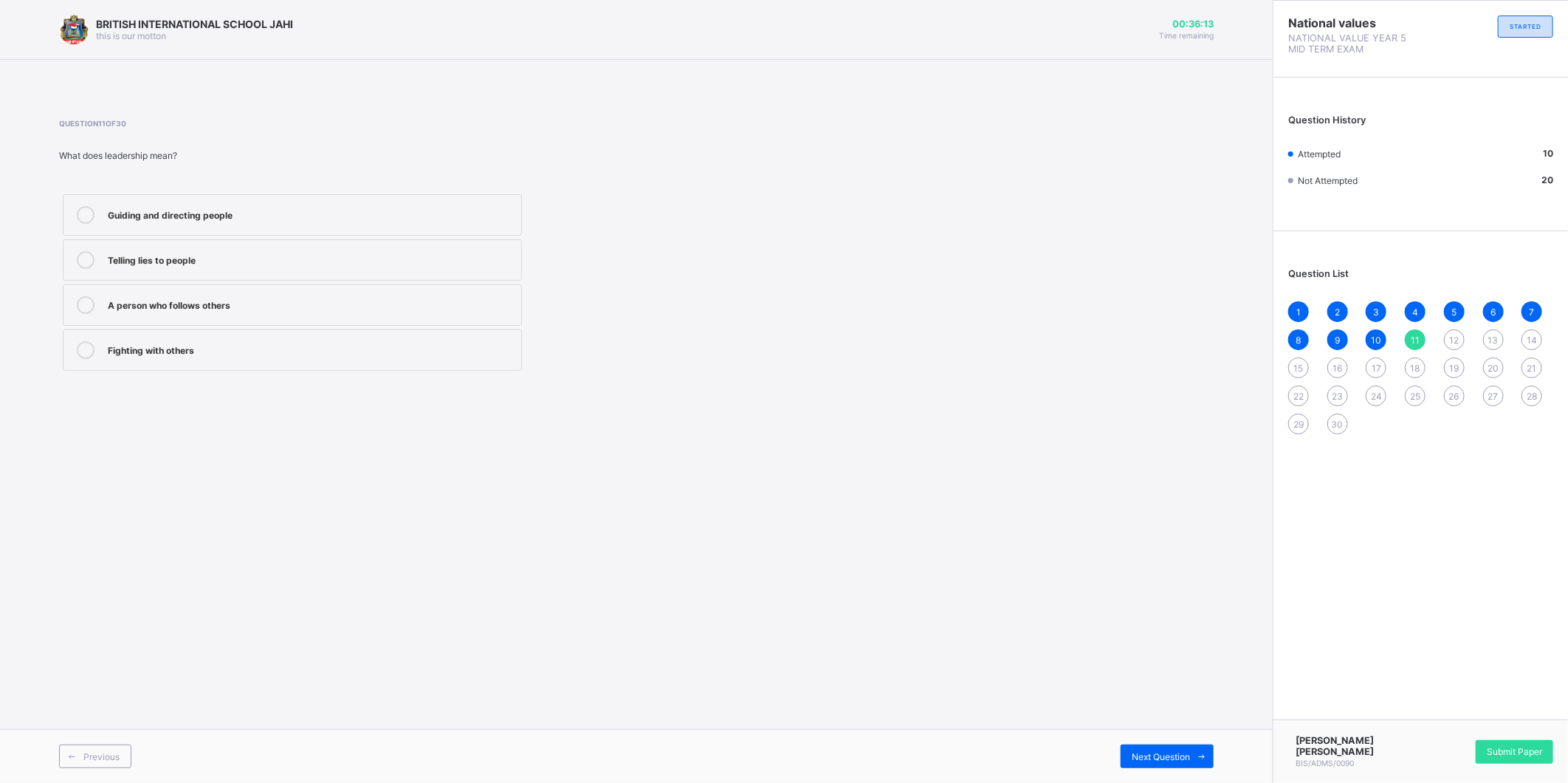
click at [307, 208] on div "Guiding and directing people" at bounding box center [310, 213] width 406 height 15
click at [1158, 748] on div "Next Question" at bounding box center [1167, 756] width 93 height 24
click at [439, 216] on div "Nurses and Red Cross members" at bounding box center [310, 213] width 406 height 15
click at [1189, 744] on div "Next Question" at bounding box center [1167, 756] width 93 height 24
click at [306, 306] on div "Joining a charity group to clean the environment" at bounding box center [310, 303] width 406 height 15
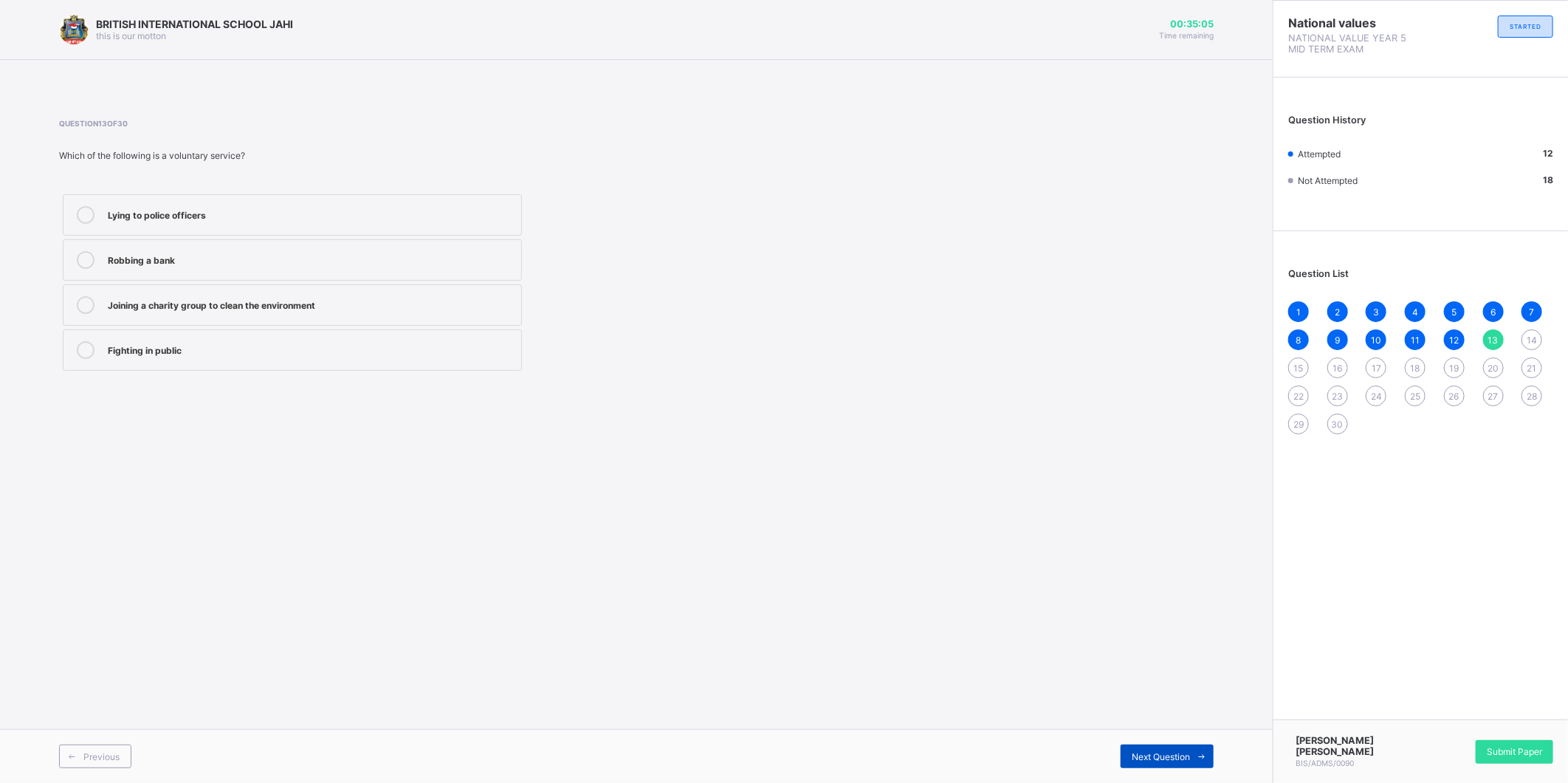
click at [1132, 752] on span "Next Question" at bounding box center [1160, 757] width 58 height 11
click at [256, 352] on div "Protecting citizens and maintaining law" at bounding box center [310, 348] width 406 height 15
click at [1154, 744] on div "Next Question" at bounding box center [1167, 756] width 93 height 24
click at [414, 219] on div "corps members" at bounding box center [310, 213] width 406 height 15
click at [1180, 755] on span "Next Question" at bounding box center [1160, 757] width 58 height 11
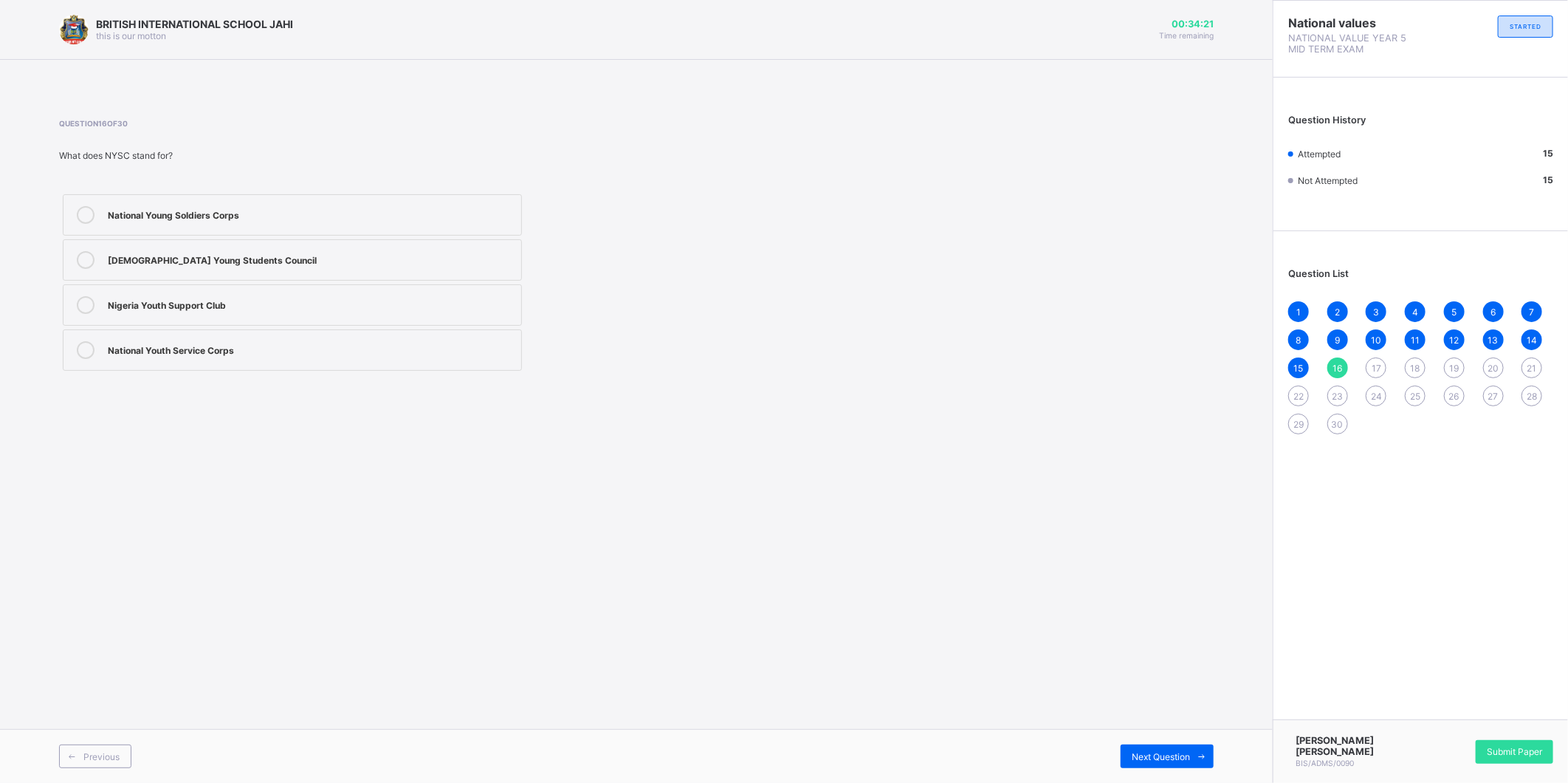
click at [414, 348] on div "National Youth Service Corps" at bounding box center [310, 348] width 406 height 15
click at [1198, 748] on span at bounding box center [1202, 756] width 24 height 24
click at [491, 209] on div "[DEMOGRAPHIC_DATA] Army" at bounding box center [310, 213] width 406 height 15
click at [1163, 749] on div "Next Question" at bounding box center [1167, 756] width 93 height 24
click at [434, 349] on div "Facing punishment" at bounding box center [310, 348] width 406 height 15
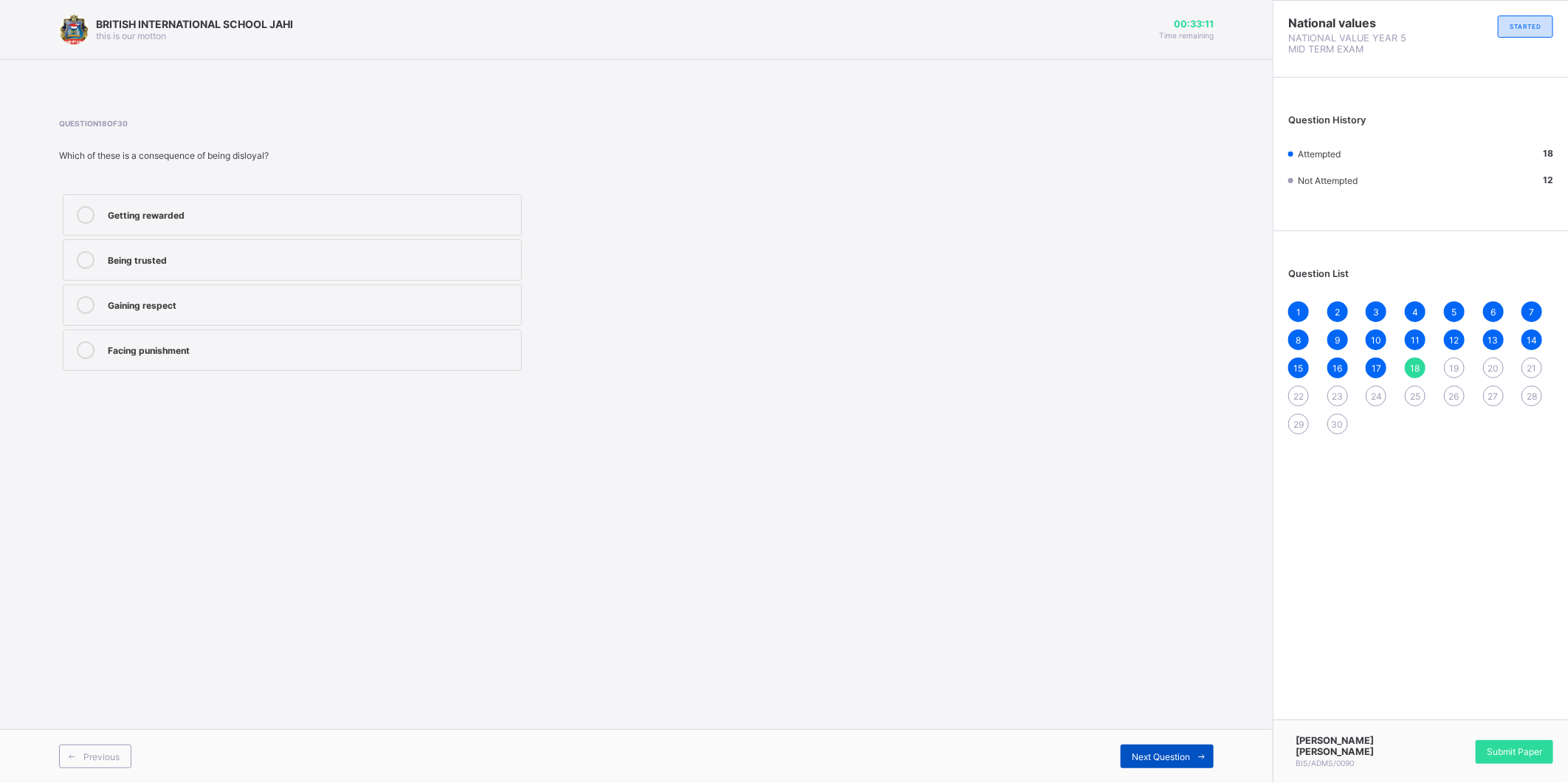
click at [1177, 755] on span "Next Question" at bounding box center [1160, 757] width 58 height 11
click at [401, 350] on div "Gaining trust and respect" at bounding box center [310, 348] width 406 height 15
click at [1181, 751] on span "Next Question" at bounding box center [1160, 757] width 58 height 11
click at [415, 300] on div "Littering the streets" at bounding box center [310, 303] width 406 height 15
click at [1194, 747] on span at bounding box center [1202, 756] width 24 height 24
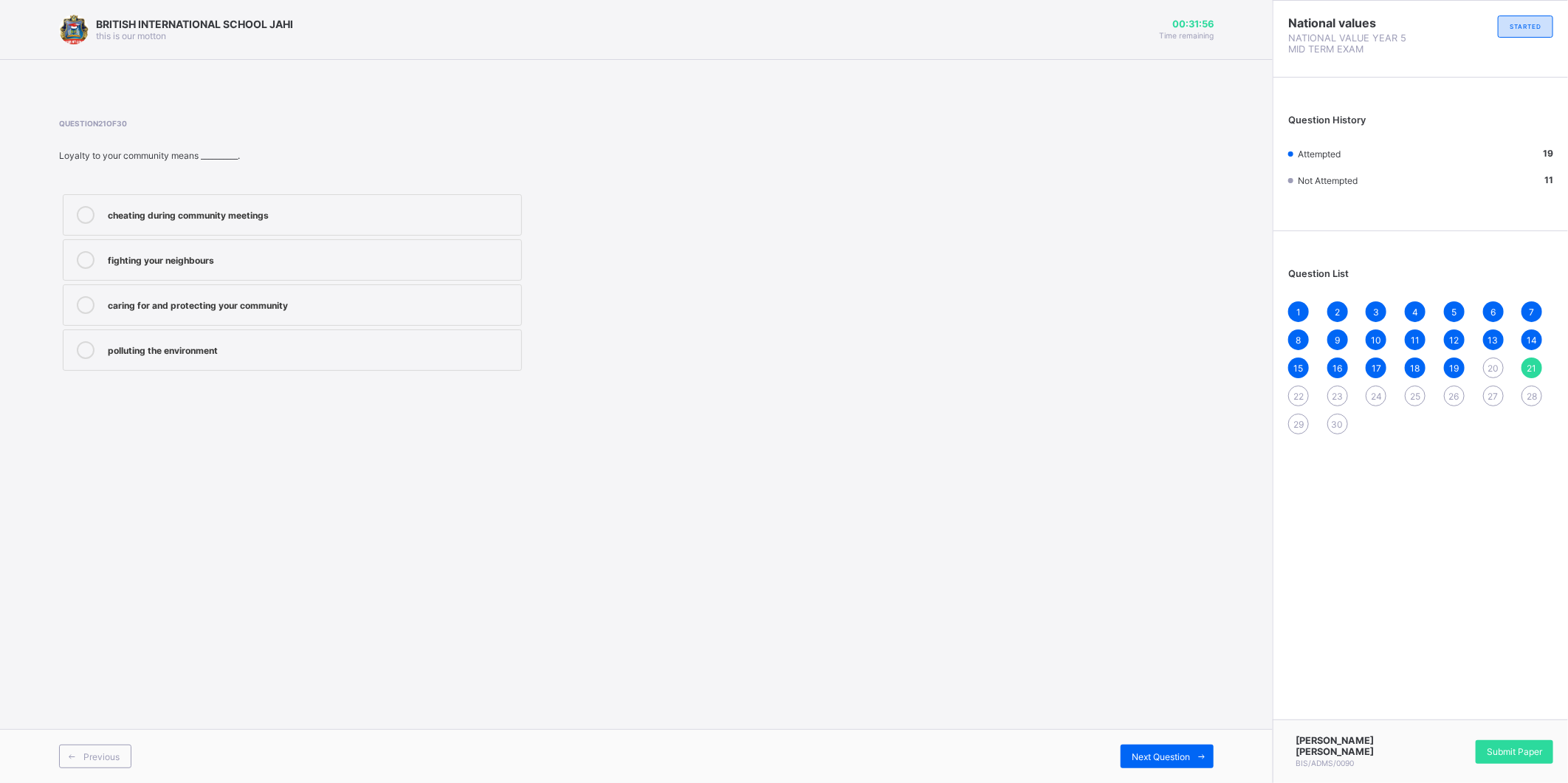
click at [1494, 359] on div "20" at bounding box center [1494, 368] width 21 height 21
click at [492, 340] on label "Paying taxes" at bounding box center [292, 350] width 459 height 41
click at [1182, 751] on span "Next Question" at bounding box center [1160, 757] width 58 height 11
click at [346, 300] on div "caring for and protecting your community" at bounding box center [310, 303] width 406 height 15
click at [1156, 752] on span "Next Question" at bounding box center [1160, 757] width 58 height 11
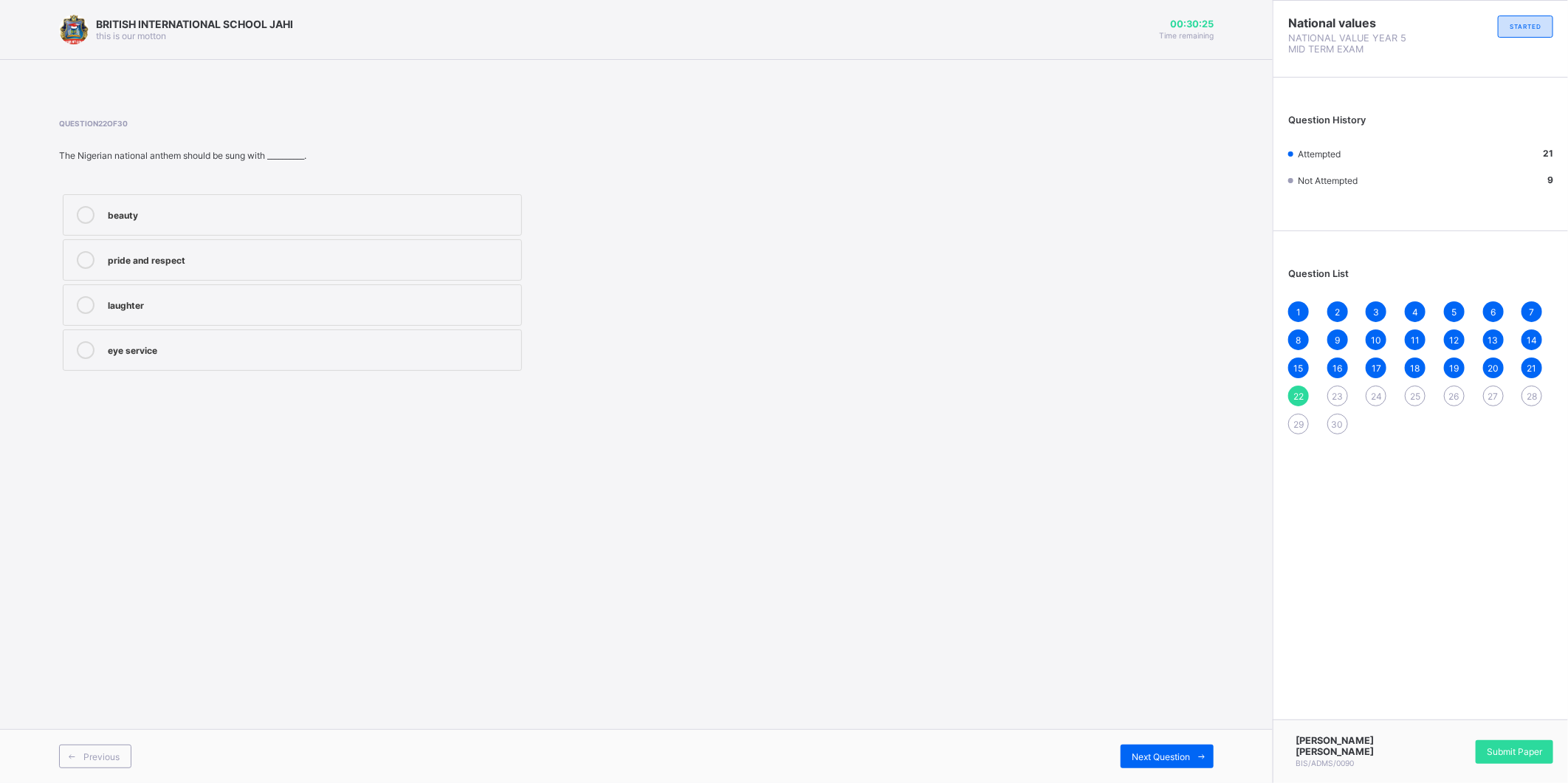
click at [437, 260] on div "pride and respect" at bounding box center [310, 258] width 406 height 15
click at [1163, 744] on div "Next Question" at bounding box center [1167, 756] width 93 height 24
click at [300, 333] on label "peace" at bounding box center [292, 350] width 459 height 41
click at [1150, 748] on div "Next Question" at bounding box center [1167, 756] width 93 height 24
drag, startPoint x: 353, startPoint y: 342, endPoint x: 360, endPoint y: 336, distance: 9.2
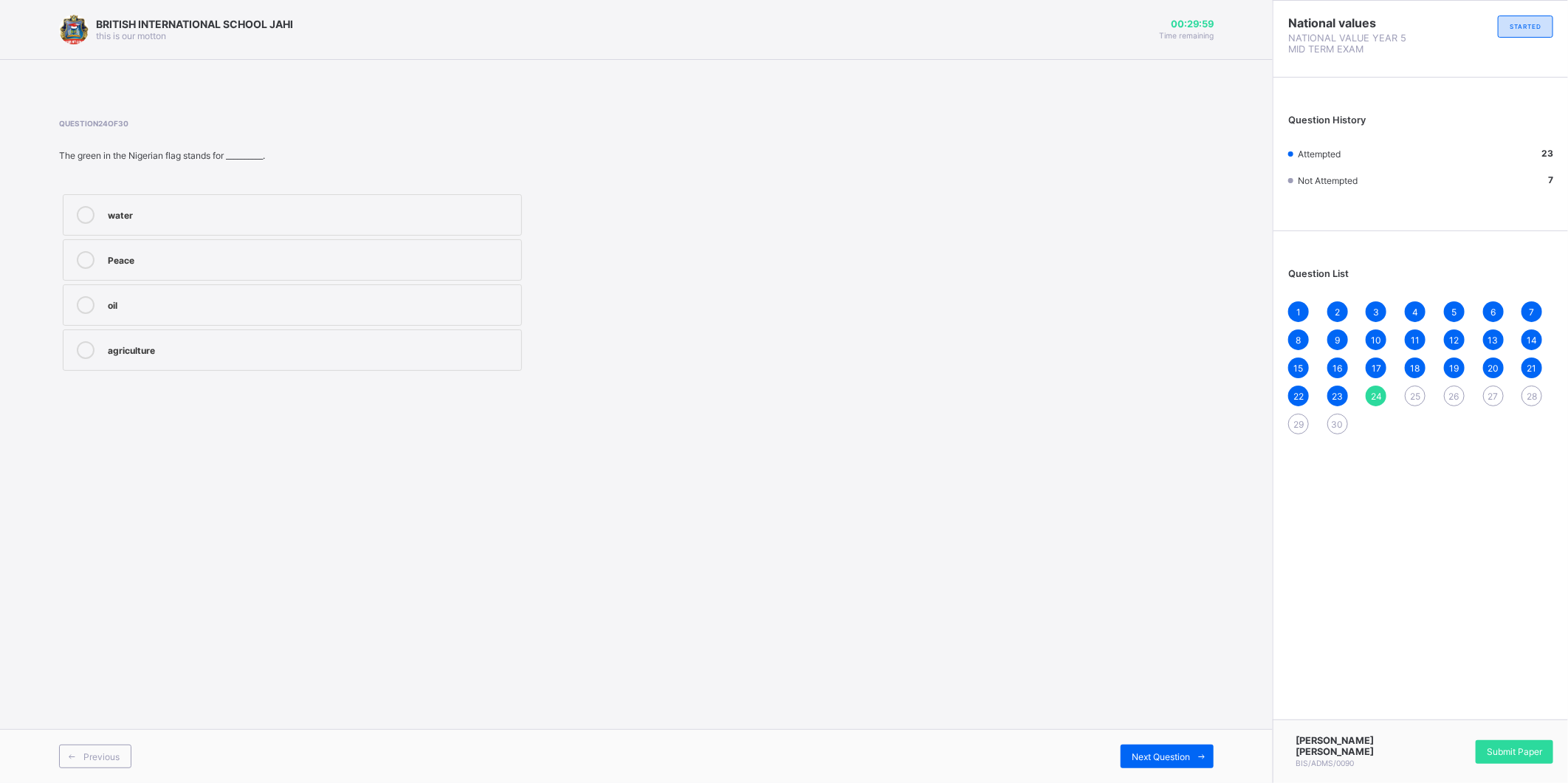
click at [354, 342] on div "agriculture" at bounding box center [310, 348] width 406 height 15
click at [1139, 755] on span "Next Question" at bounding box center [1160, 757] width 58 height 11
click at [154, 220] on div "respecting the national flag" at bounding box center [310, 214] width 406 height 18
click at [1170, 748] on div "Next Question" at bounding box center [1167, 756] width 93 height 24
click at [1408, 388] on div "25" at bounding box center [1415, 395] width 21 height 21
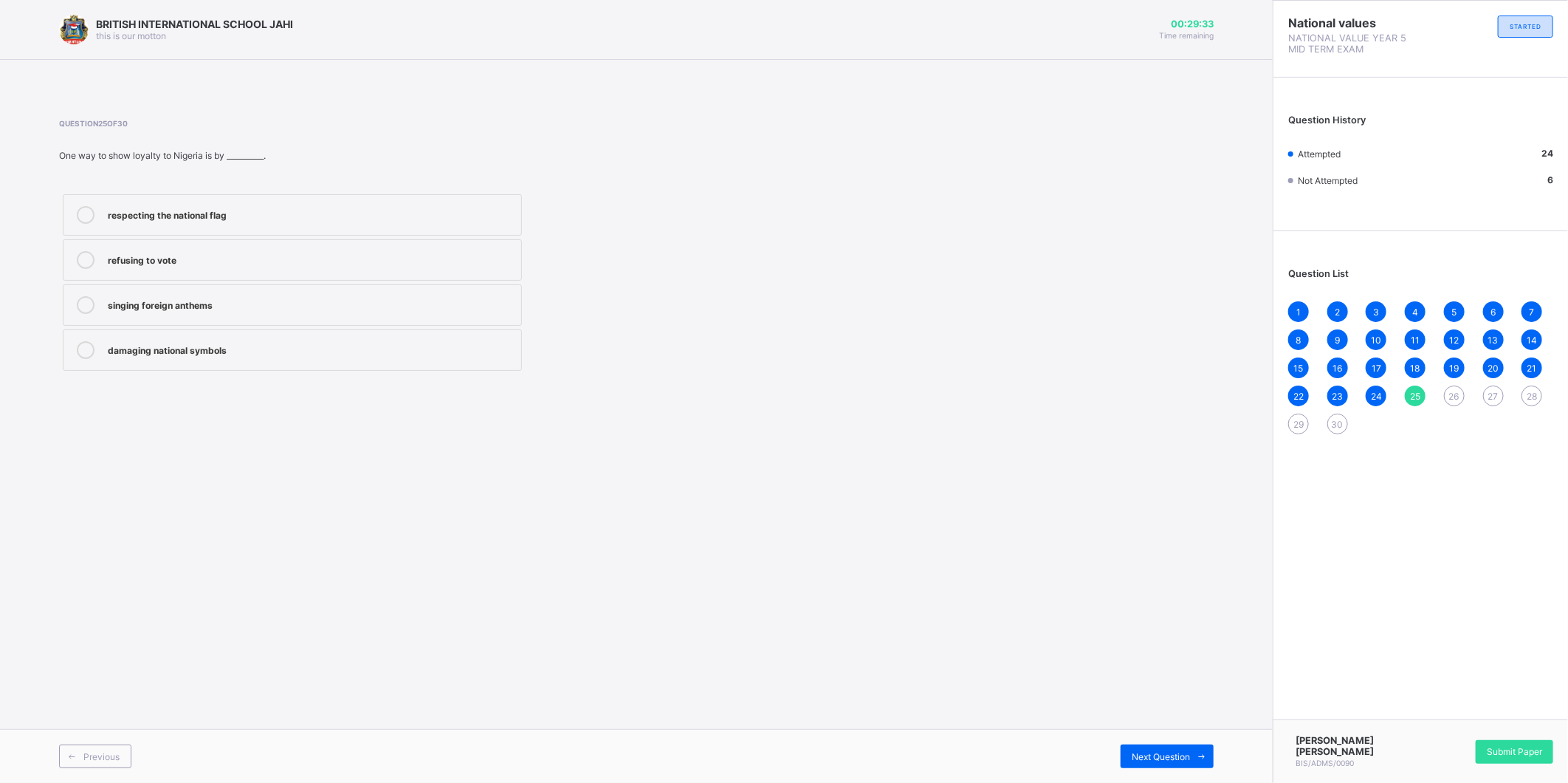
click at [136, 221] on div "respecting the national flag" at bounding box center [310, 214] width 406 height 18
click at [1454, 392] on span "26" at bounding box center [1454, 396] width 10 height 11
click at [1414, 392] on span "25" at bounding box center [1415, 396] width 10 height 11
click at [340, 220] on div "respecting the national flag" at bounding box center [310, 214] width 406 height 18
click at [1450, 388] on div "26" at bounding box center [1454, 395] width 21 height 21
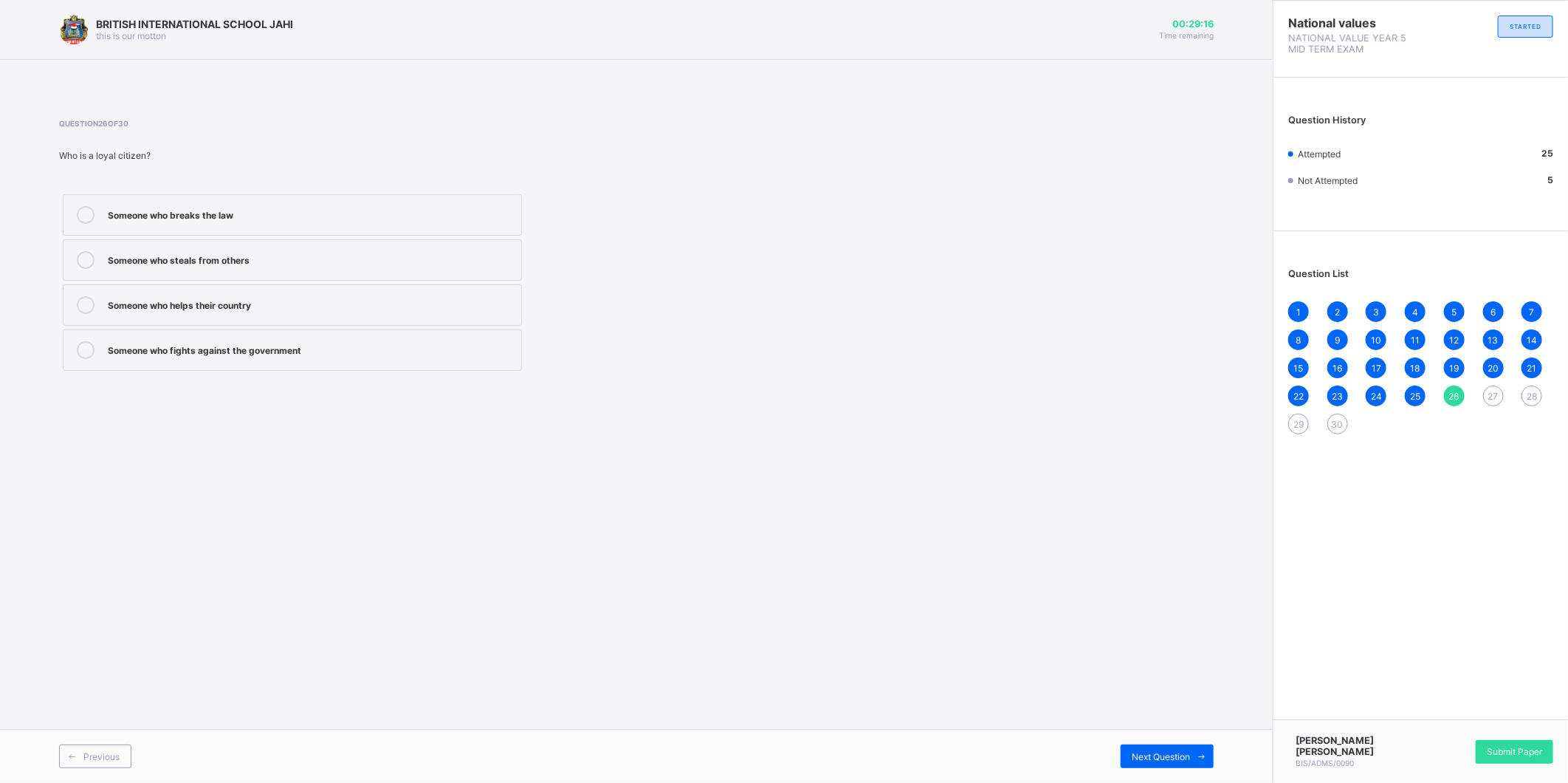
click at [259, 307] on div "Someone who helps their country" at bounding box center [310, 303] width 406 height 15
click at [1175, 749] on div "Next Question" at bounding box center [1167, 756] width 93 height 24
click at [173, 262] on div "Obey school rules" at bounding box center [310, 258] width 406 height 15
click at [1162, 751] on span "Next Question" at bounding box center [1160, 757] width 58 height 11
click at [362, 351] on div "Helping your friend in times of need" at bounding box center [310, 348] width 406 height 15
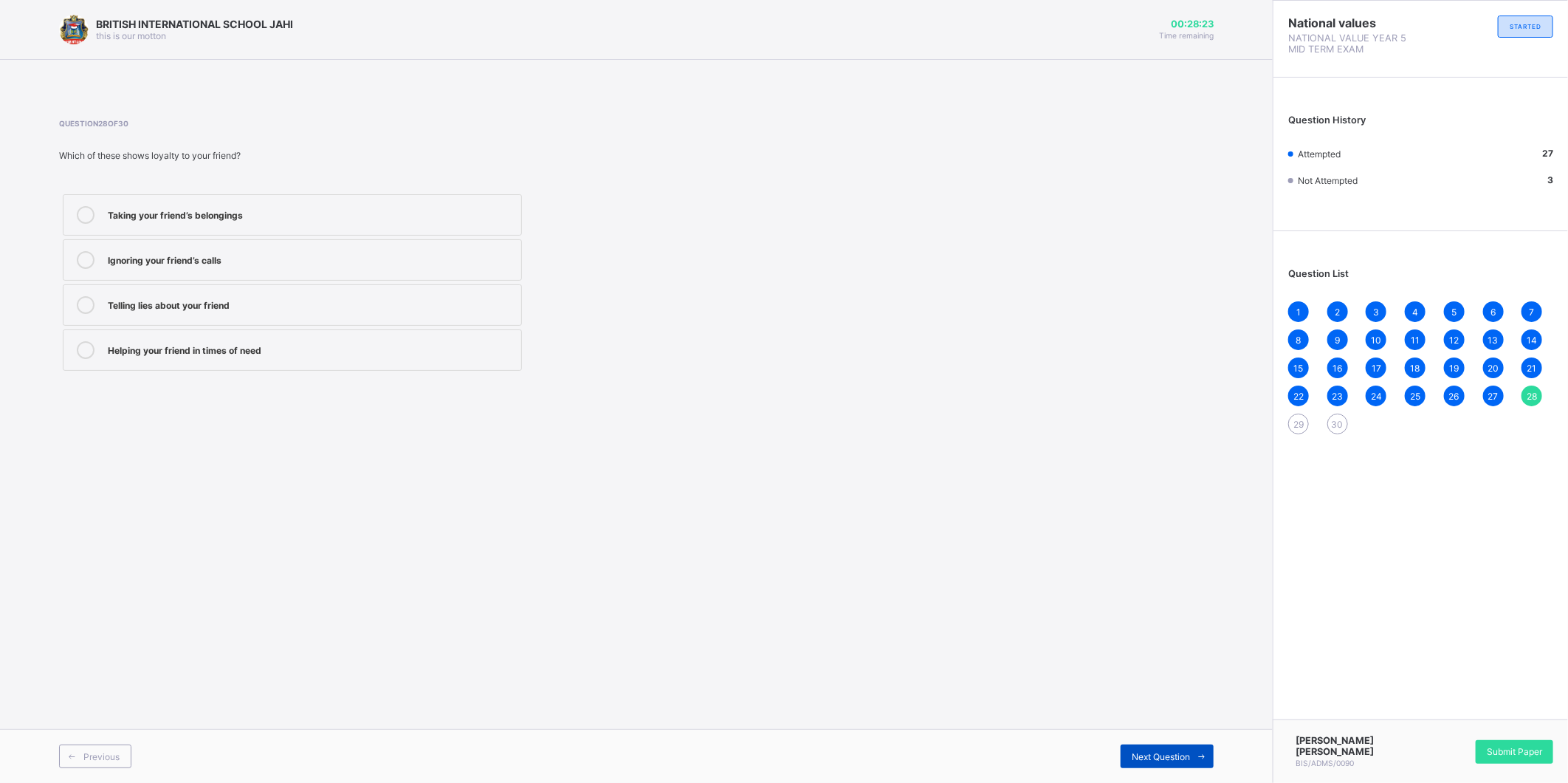
click at [1175, 751] on span "Next Question" at bounding box center [1160, 757] width 58 height 11
click at [288, 214] on div "faithful and supportive" at bounding box center [310, 213] width 406 height 15
click at [1178, 747] on div "Next Question" at bounding box center [1167, 756] width 93 height 24
click at [272, 268] on div "Teachers" at bounding box center [310, 260] width 406 height 18
click at [322, 336] on label "Parent" at bounding box center [292, 350] width 459 height 41
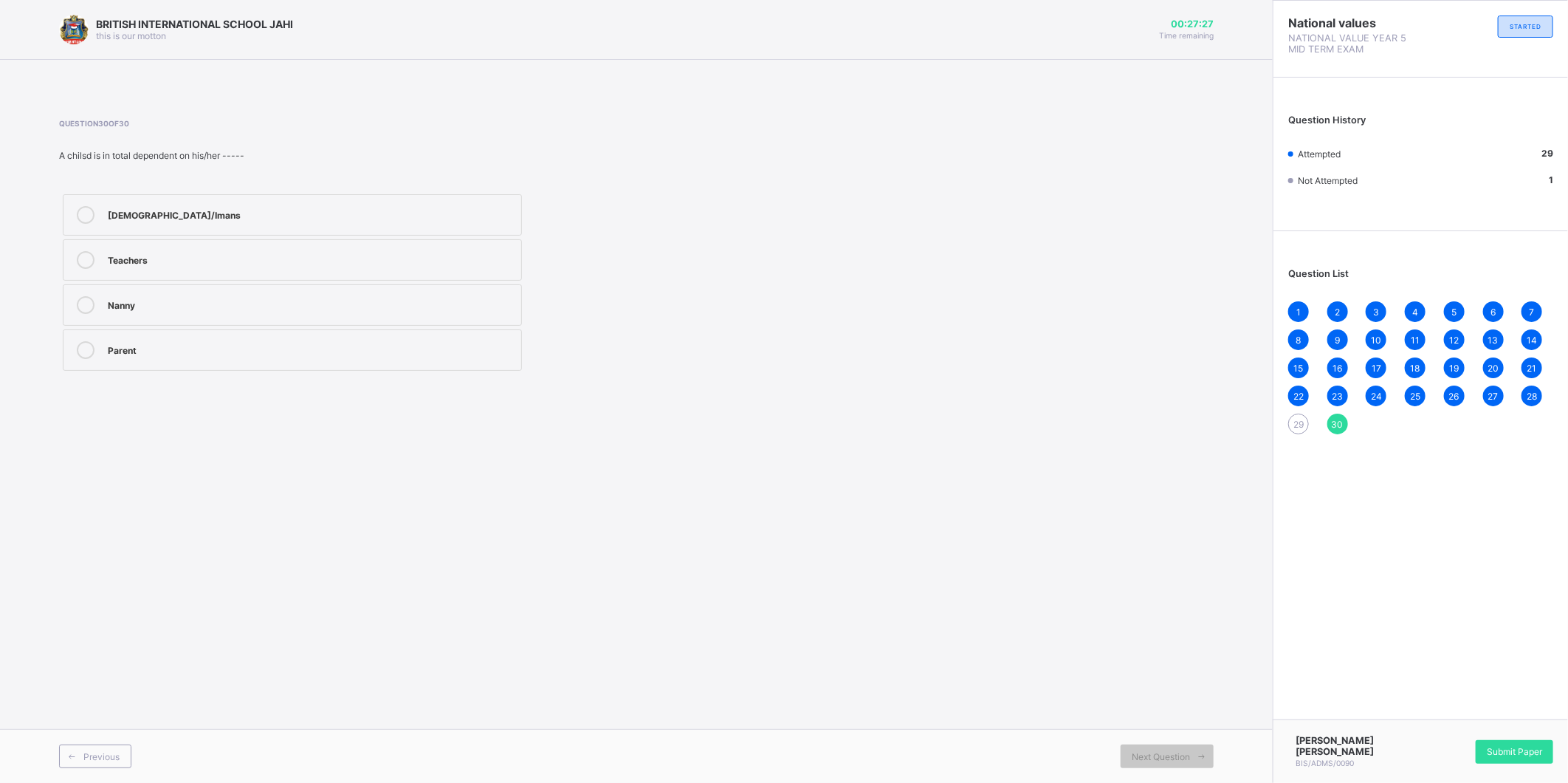
click at [1305, 427] on div "29" at bounding box center [1299, 424] width 21 height 21
click at [321, 216] on div "faithful and supportive" at bounding box center [310, 213] width 406 height 15
click at [1508, 744] on div "Submit Paper" at bounding box center [1515, 751] width 77 height 24
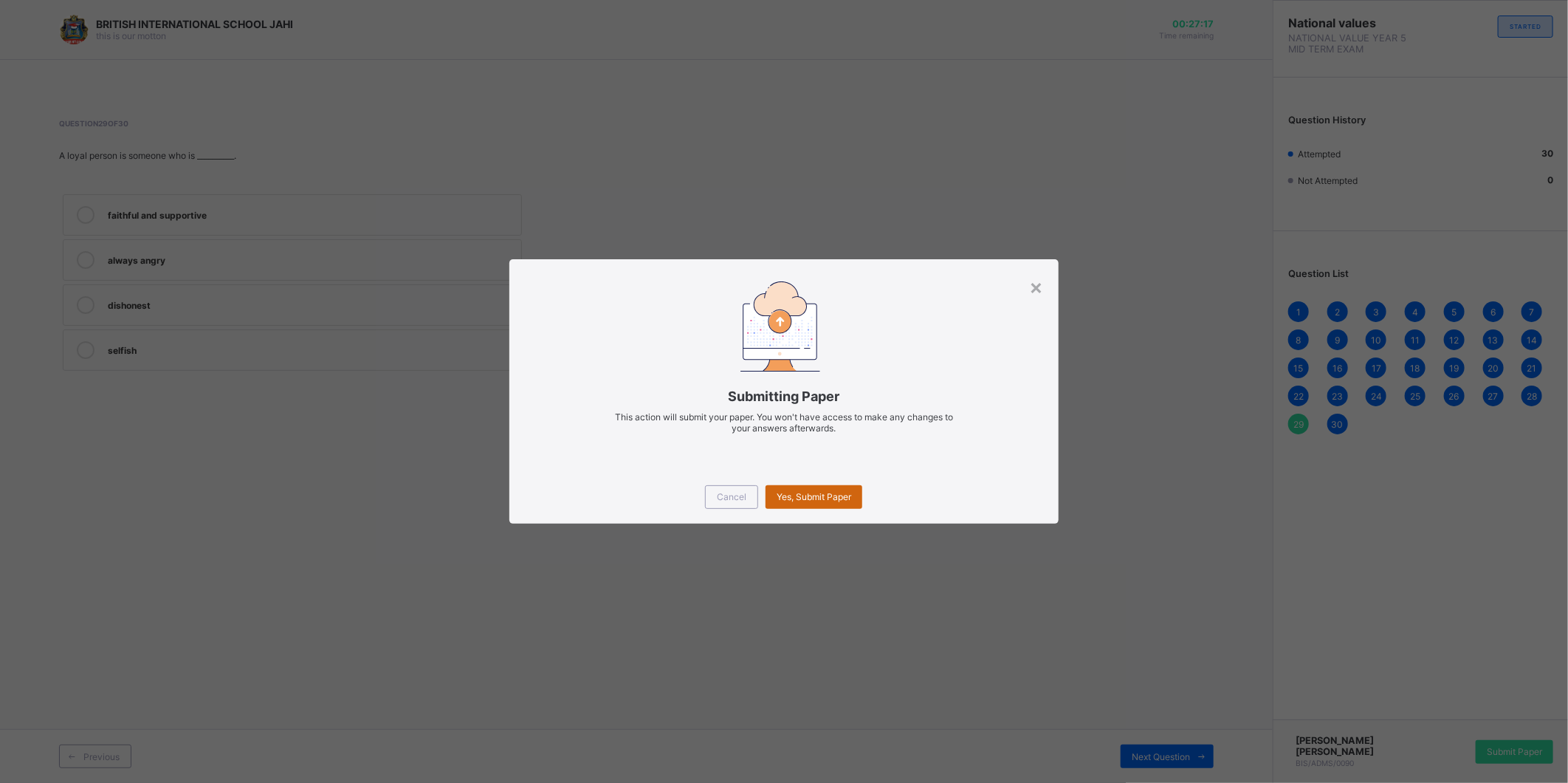
click at [809, 498] on span "Yes, Submit Paper" at bounding box center [814, 497] width 74 height 11
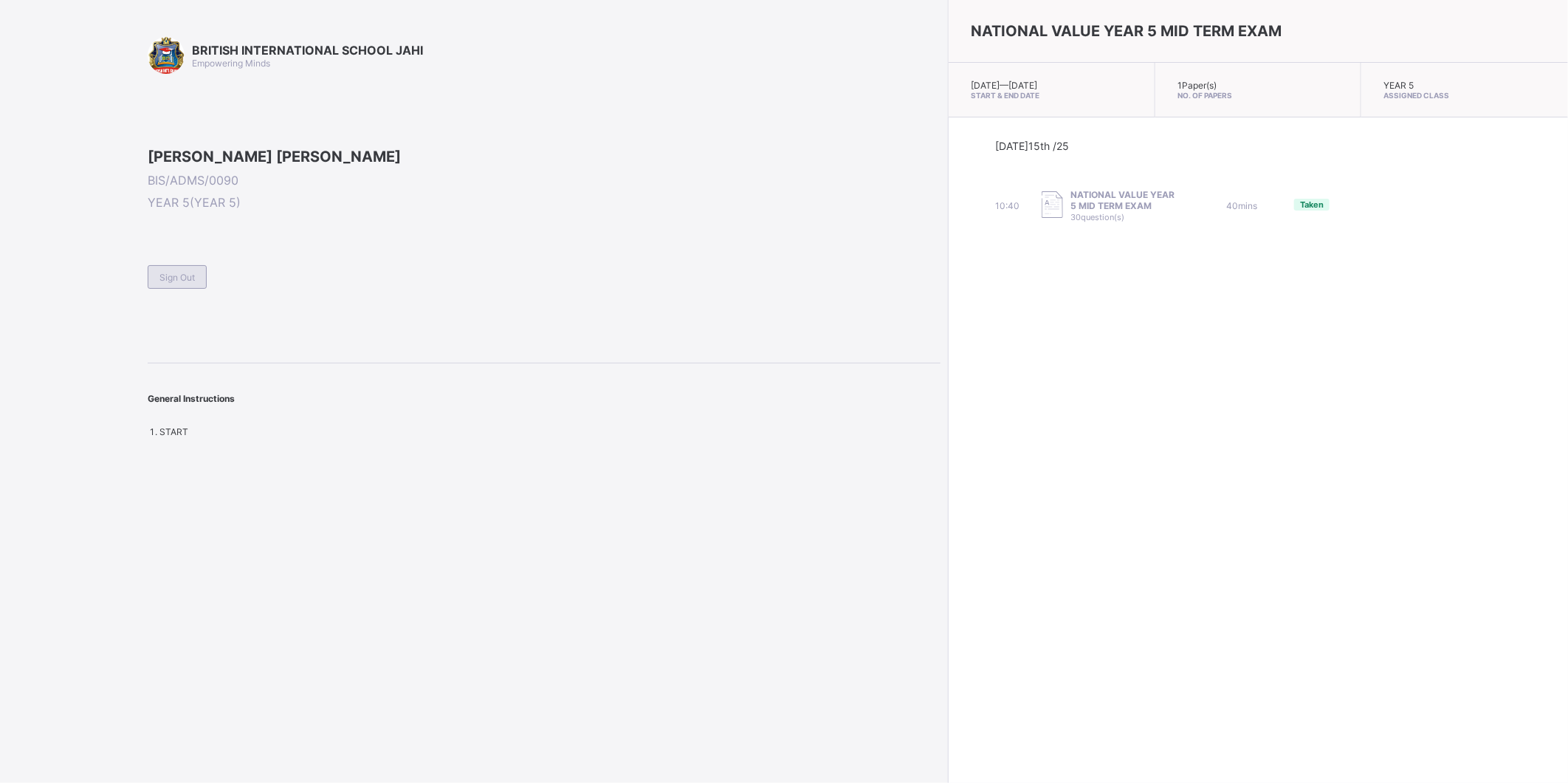
click at [186, 289] on div "Sign Out" at bounding box center [177, 277] width 59 height 24
